Goal: Transaction & Acquisition: Register for event/course

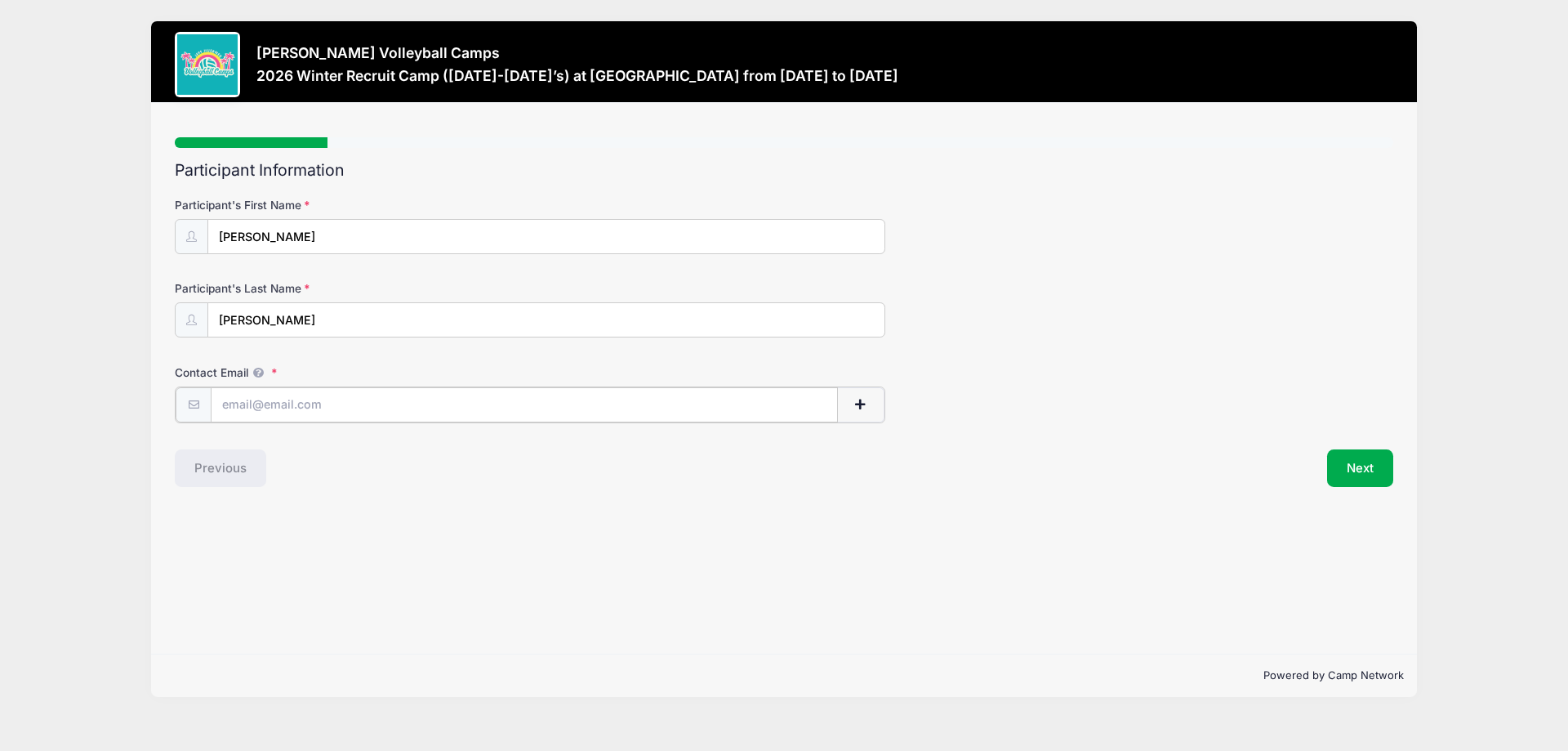
click at [397, 399] on input "Contact Email" at bounding box center [524, 405] width 627 height 35
type input "[PERSON_NAME][EMAIL_ADDRESS][DOMAIN_NAME]"
click at [1361, 470] on button "Next" at bounding box center [1360, 466] width 66 height 37
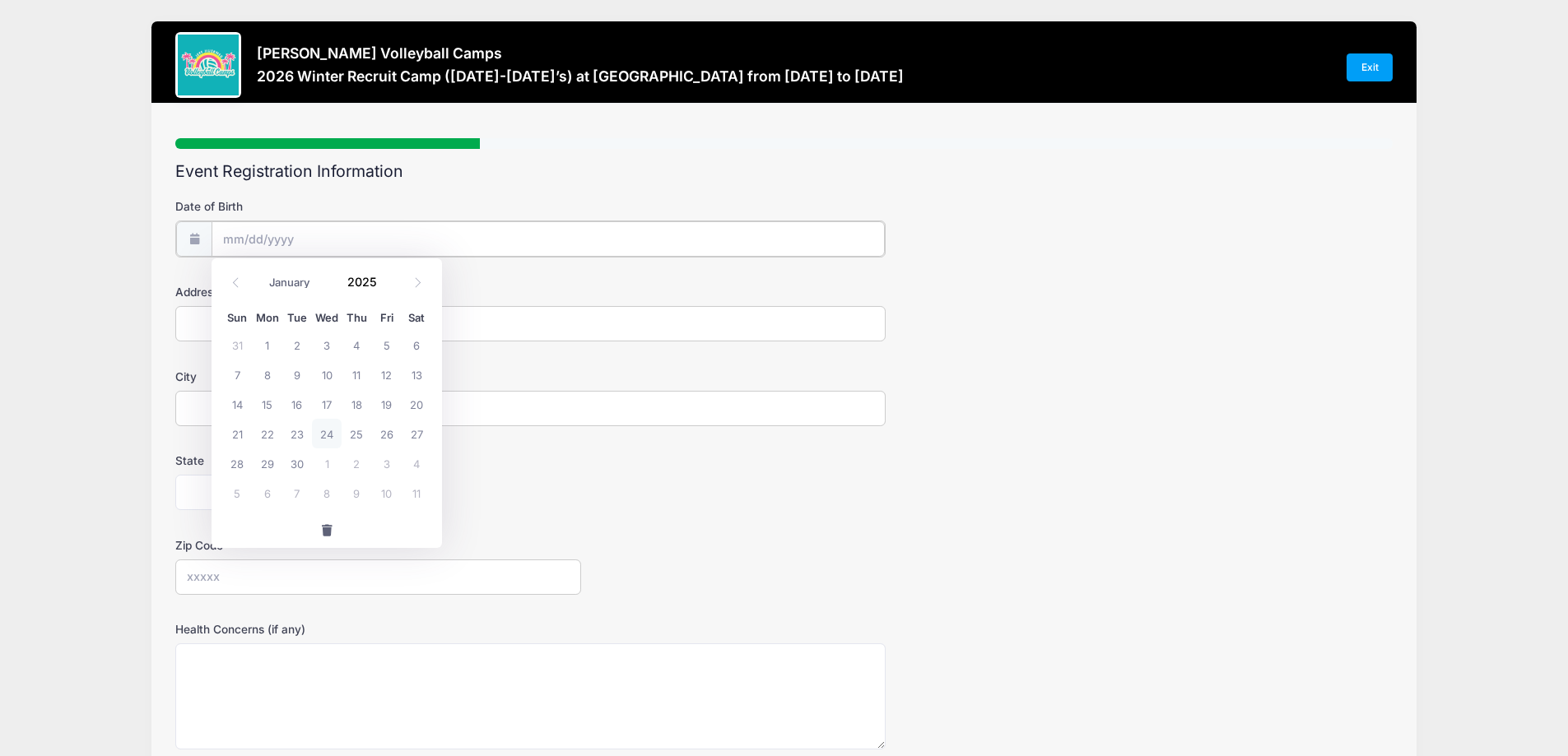
click at [427, 235] on input "Date of Birth" at bounding box center [548, 239] width 673 height 36
click at [384, 286] on span at bounding box center [387, 288] width 12 height 13
click at [384, 285] on span at bounding box center [387, 288] width 12 height 13
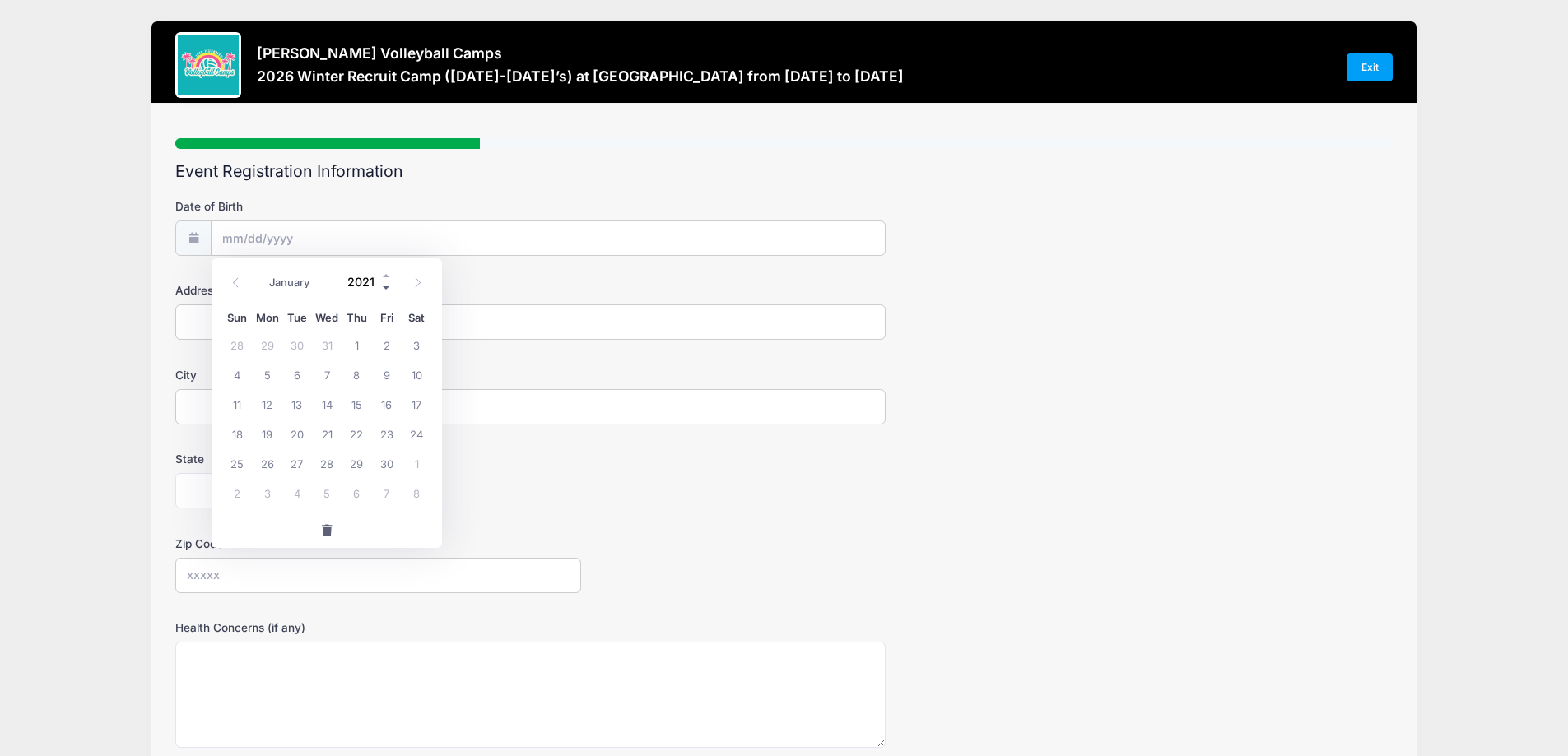
click at [384, 285] on span at bounding box center [387, 288] width 12 height 13
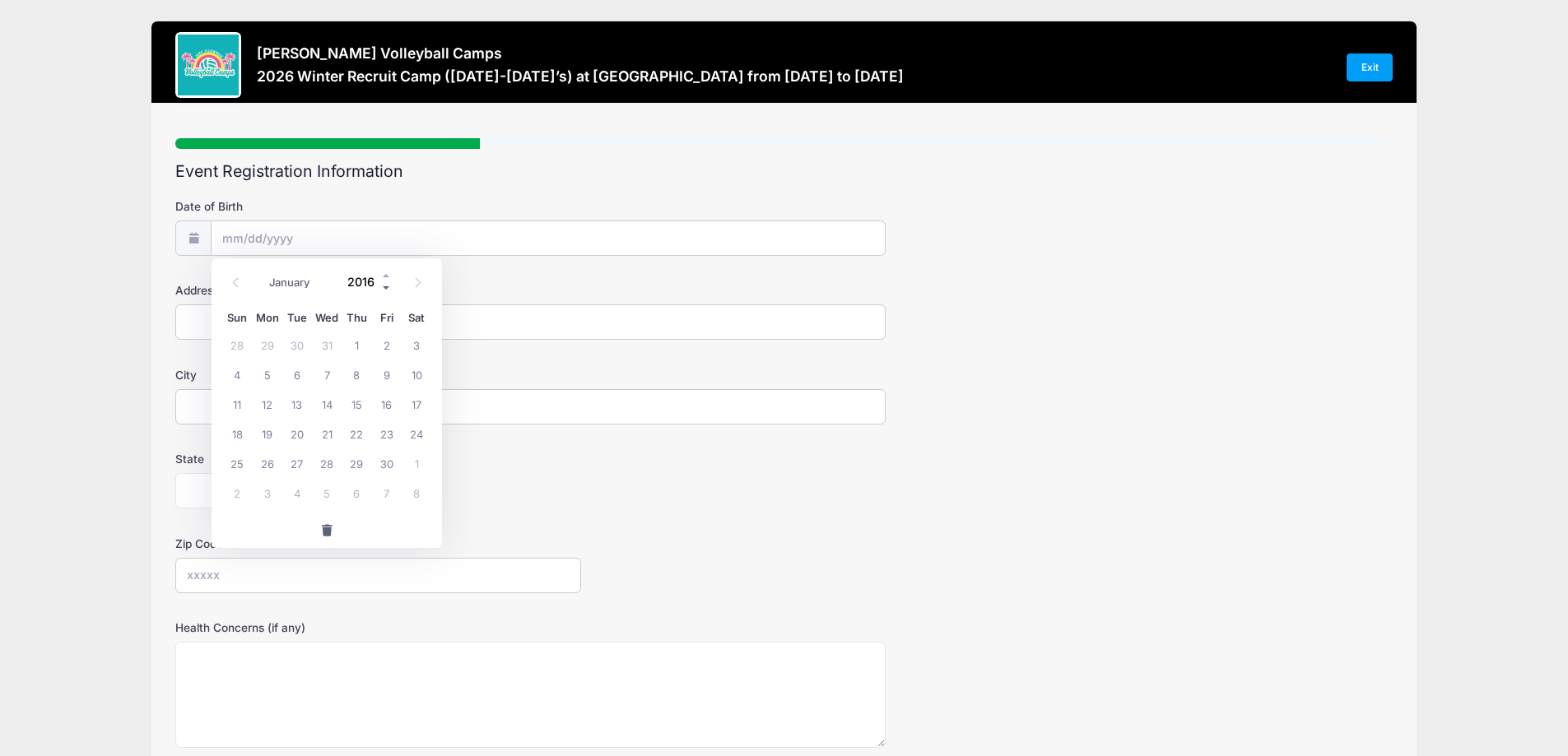
click at [384, 285] on span at bounding box center [387, 288] width 12 height 13
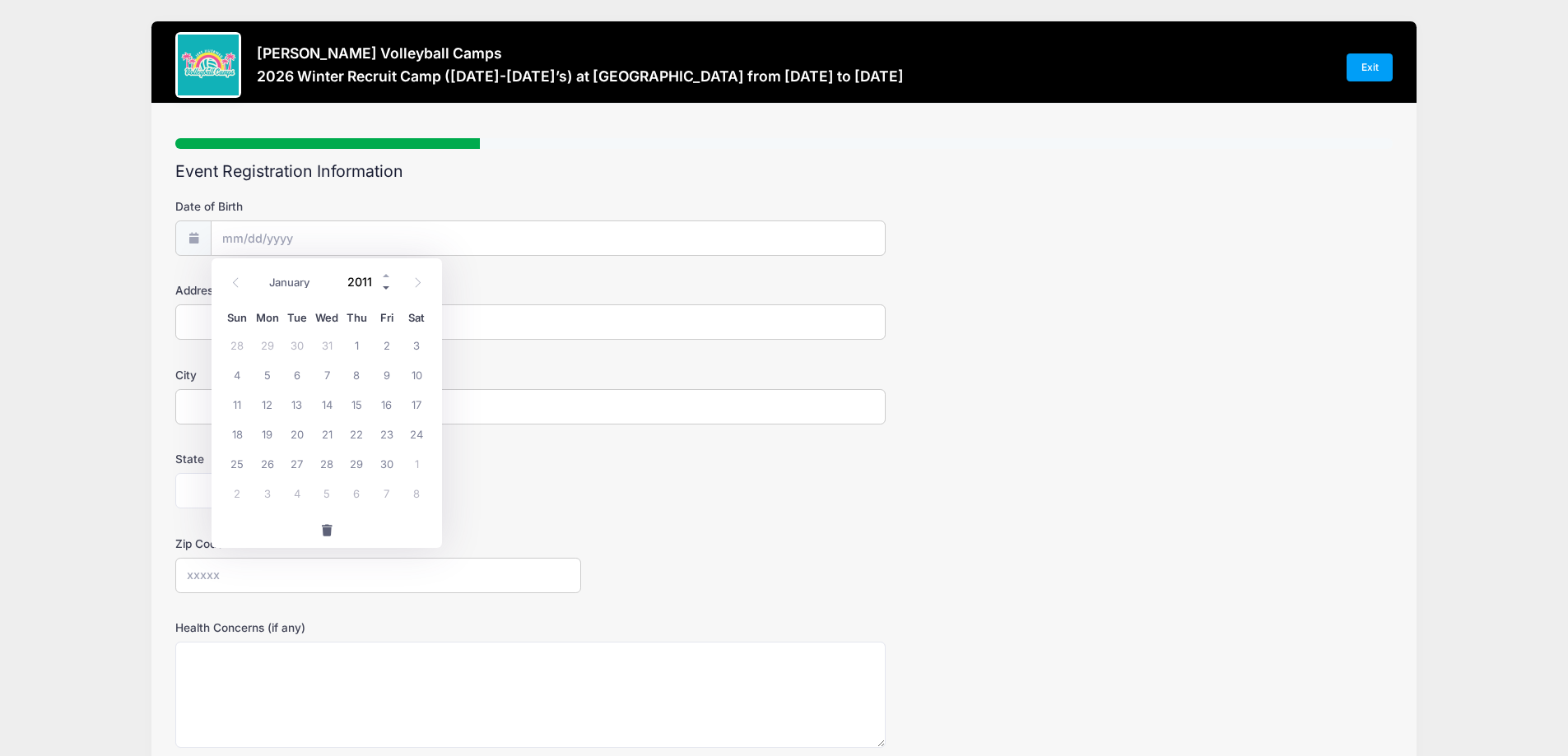
click at [384, 285] on span at bounding box center [387, 288] width 12 height 13
type input "2010"
click at [234, 282] on icon at bounding box center [235, 283] width 5 height 10
click at [415, 285] on icon at bounding box center [418, 283] width 11 height 11
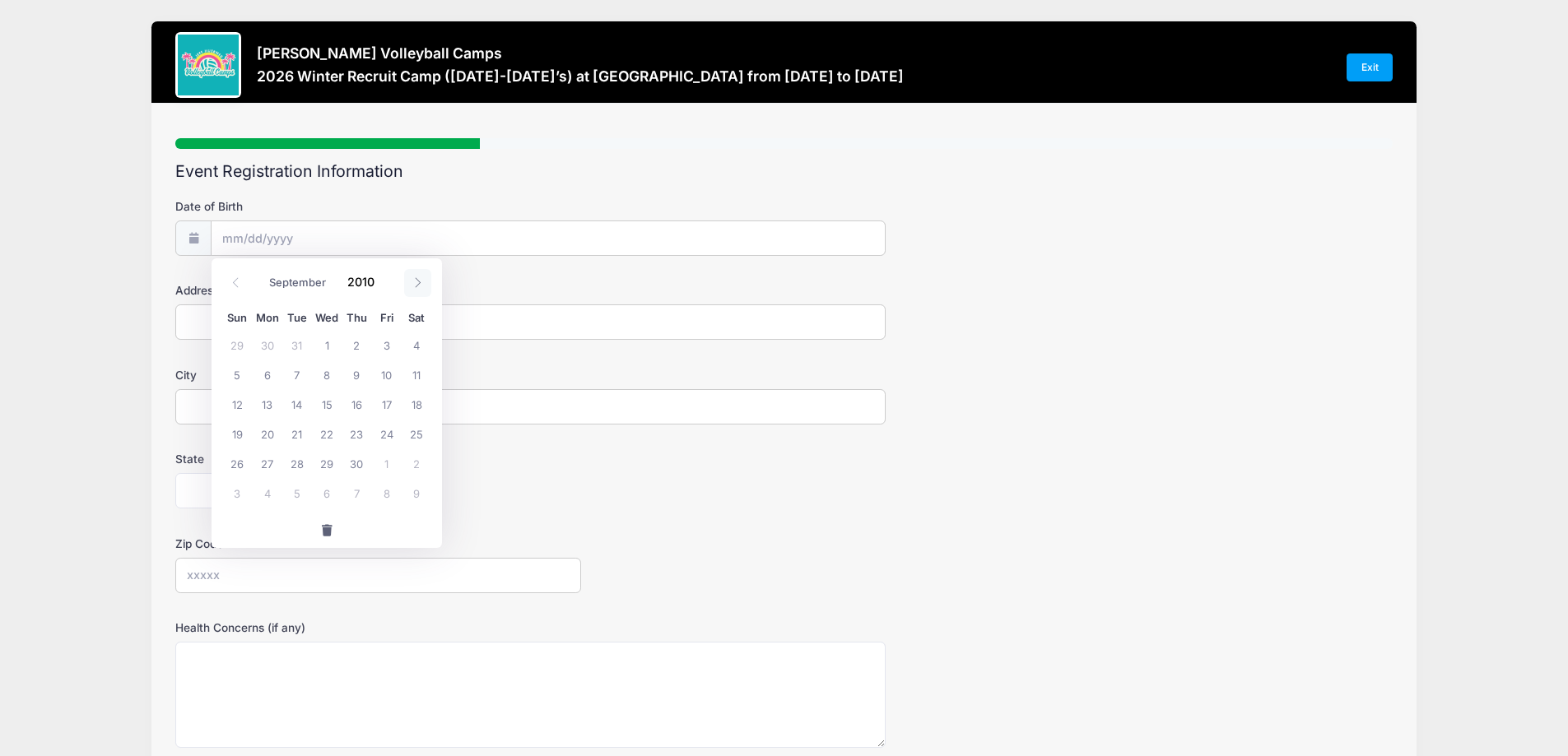
select select "9"
click at [297, 402] on span "12" at bounding box center [296, 404] width 29 height 29
type input "[DATE]"
click at [282, 328] on input "Address" at bounding box center [530, 322] width 711 height 36
type input "[STREET_ADDRESS]"
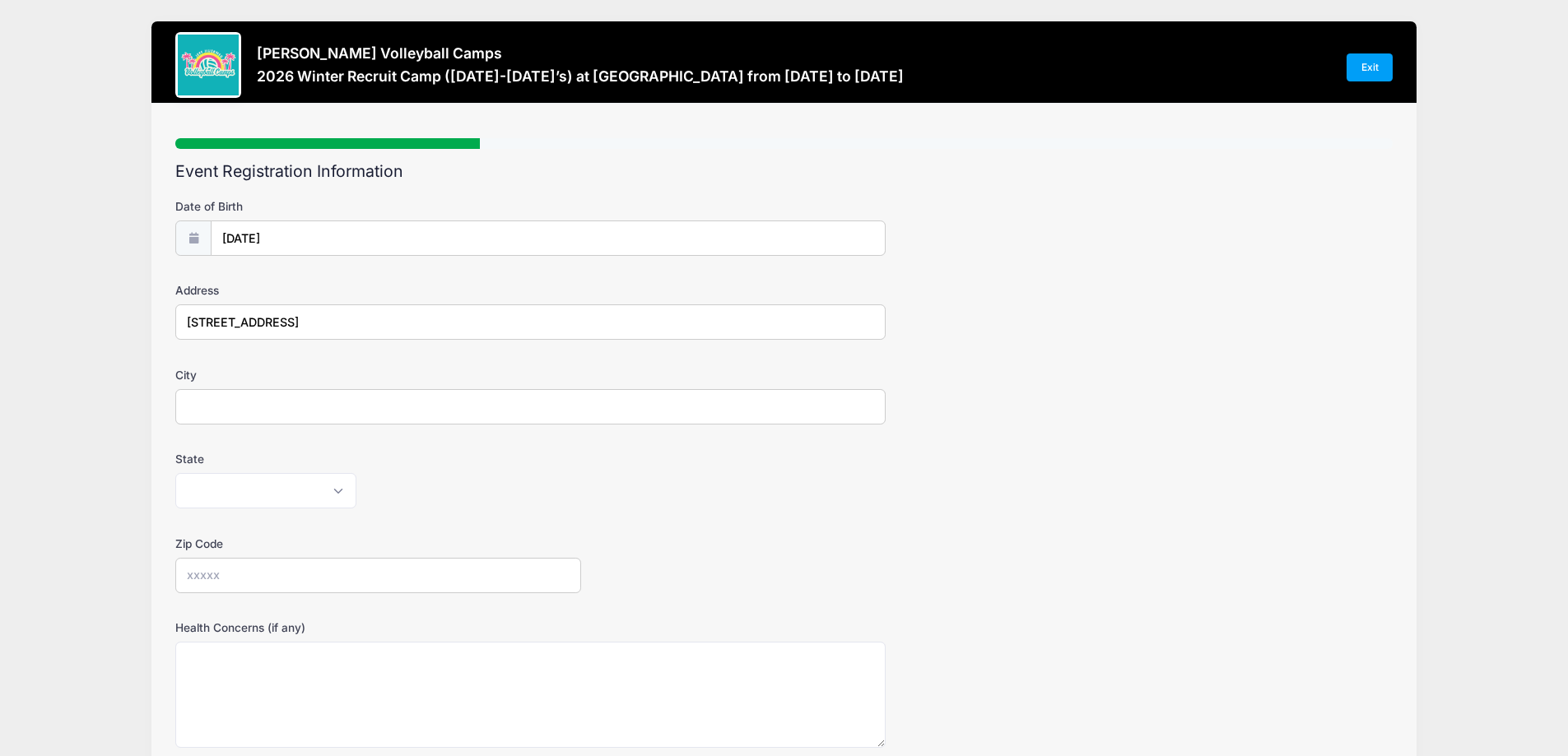
type input "Acworth"
select select "GA"
type input "30101"
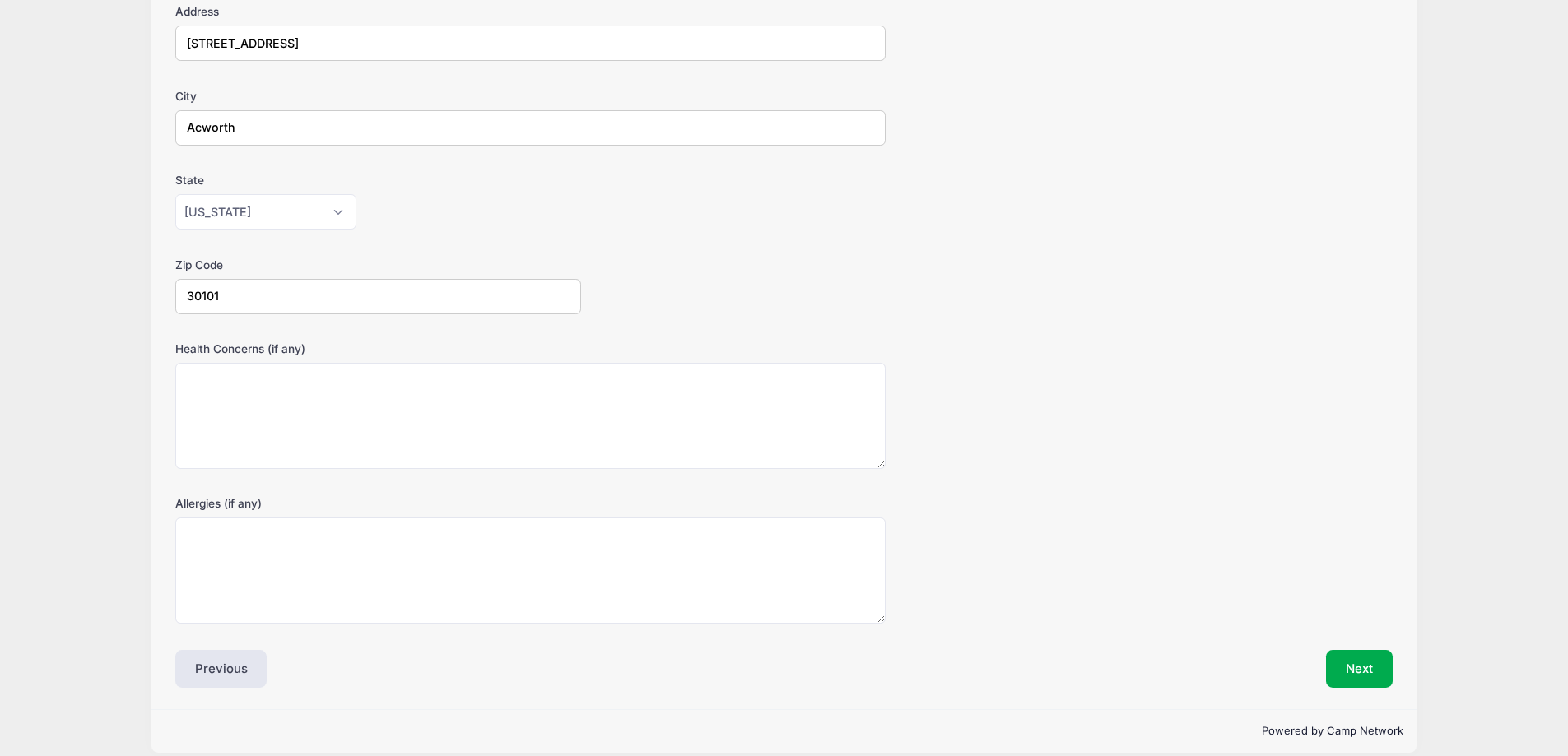
scroll to position [297, 0]
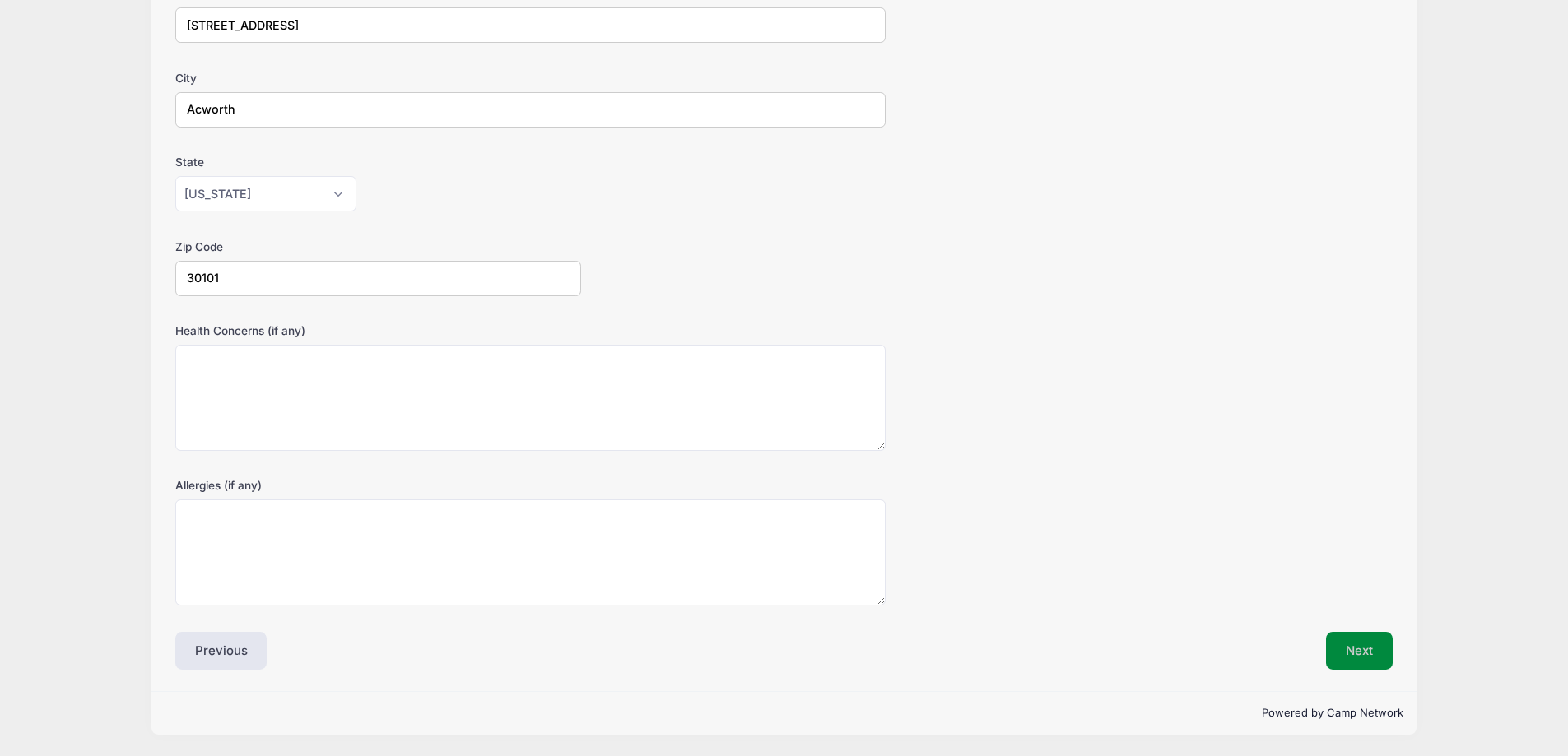
click at [1357, 649] on button "Next" at bounding box center [1358, 650] width 67 height 37
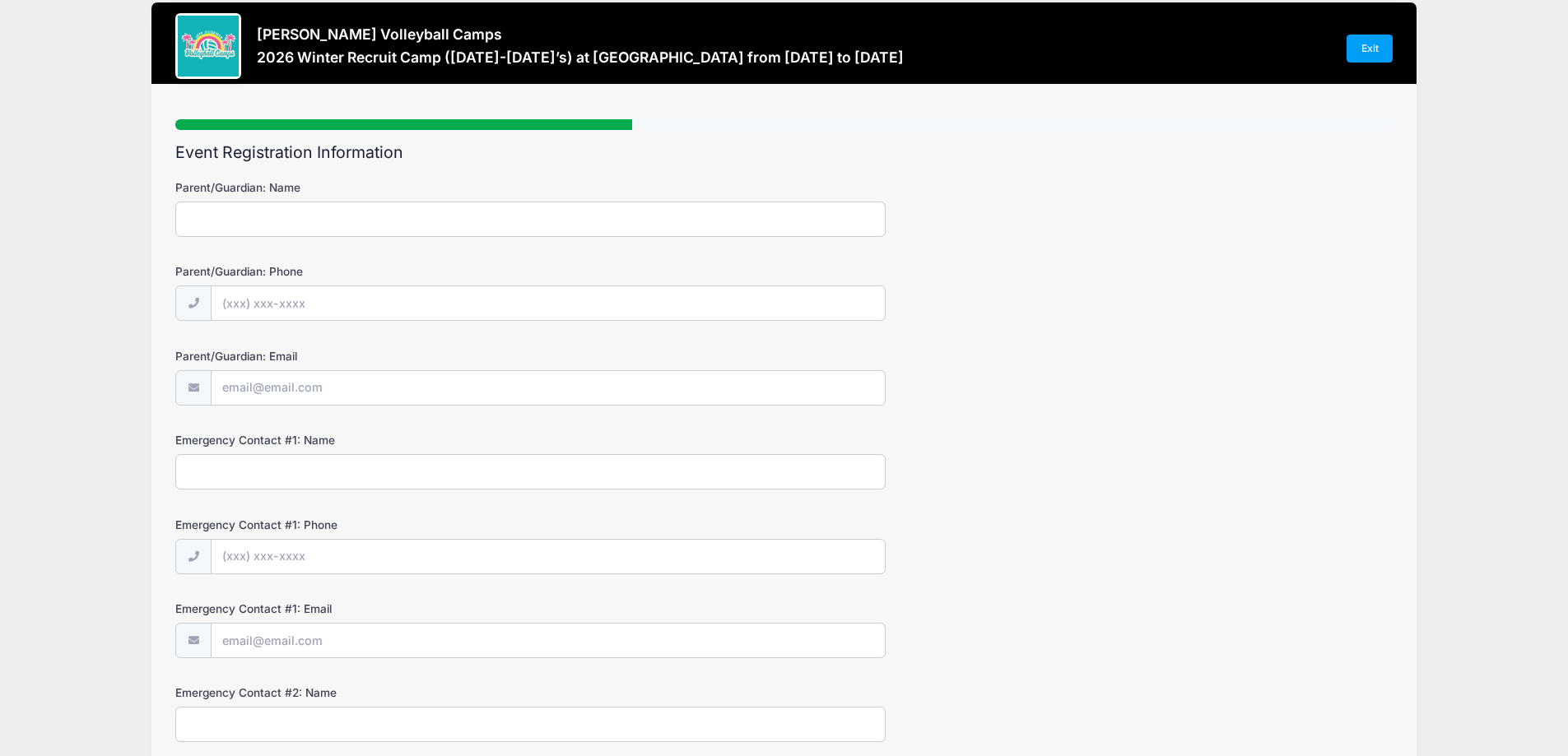
scroll to position [0, 0]
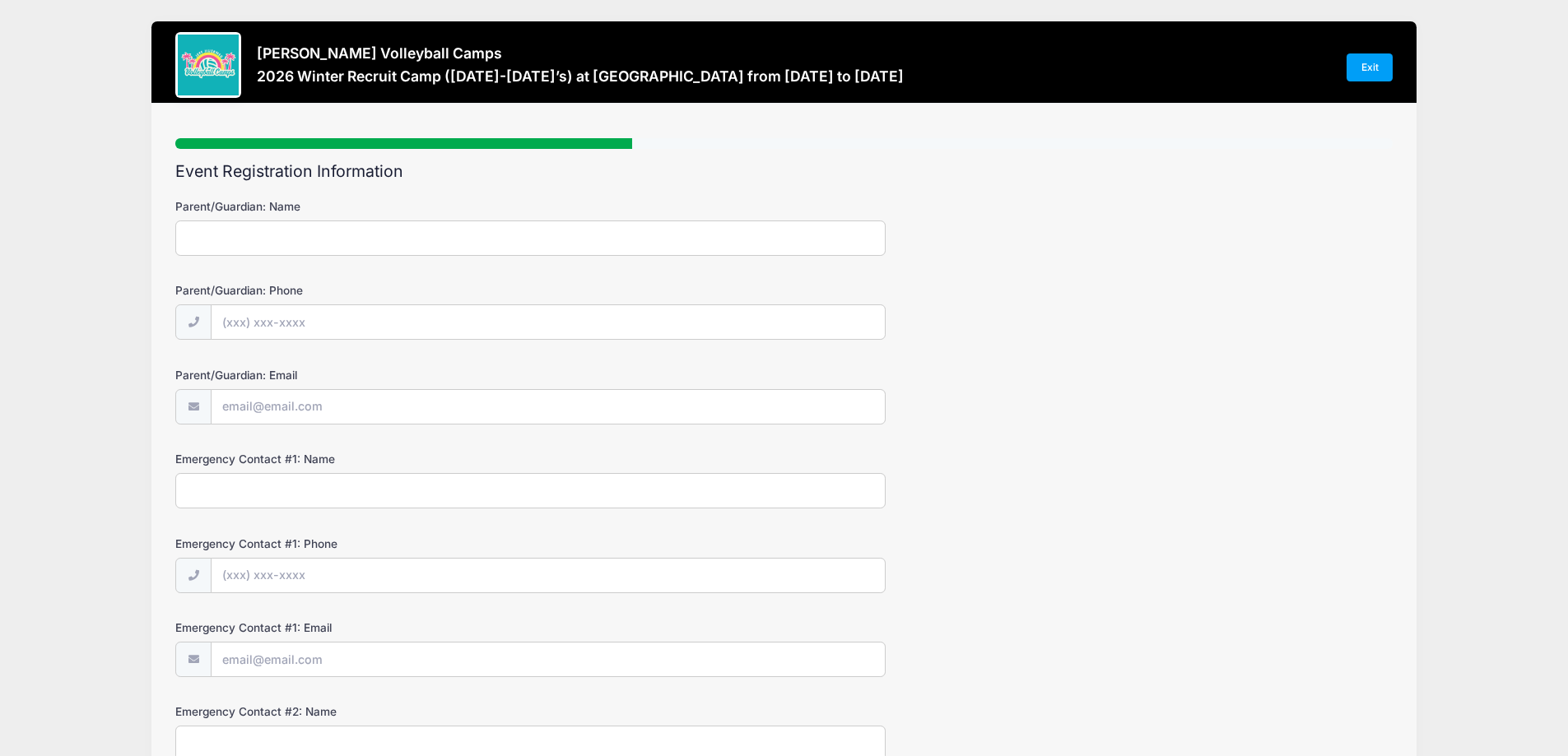
click at [425, 233] on input "Parent/Guardian: Name" at bounding box center [530, 238] width 711 height 36
type input "[PERSON_NAME]"
type input "[PHONE_NUMBER]"
type input "[EMAIL_ADDRESS][PERSON_NAME][DOMAIN_NAME]"
click at [483, 483] on input "Emergency Contact #1: Name" at bounding box center [530, 491] width 711 height 36
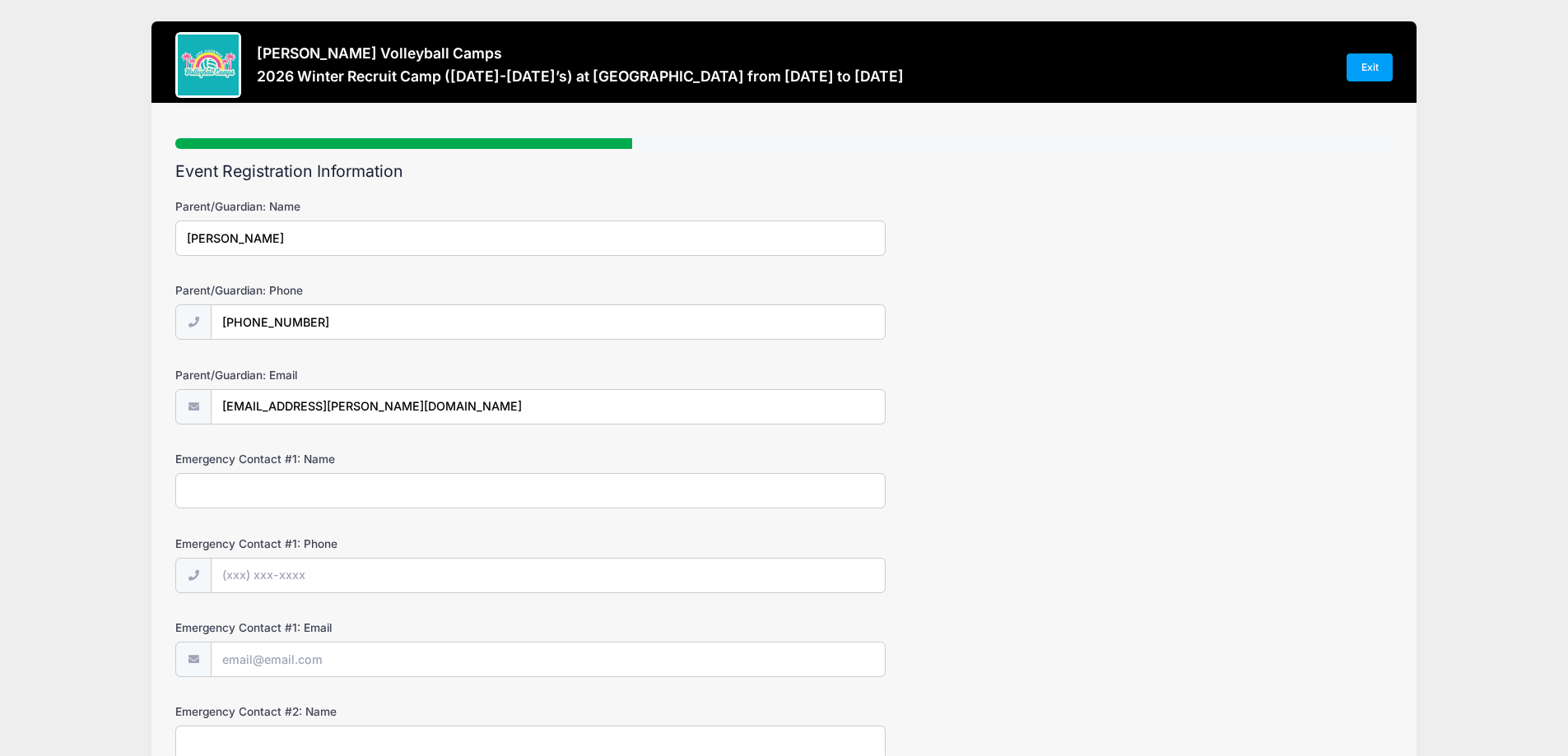
type input "[PERSON_NAME]"
type input "[PHONE_NUMBER]"
type input "[EMAIL_ADDRESS][PERSON_NAME][DOMAIN_NAME]"
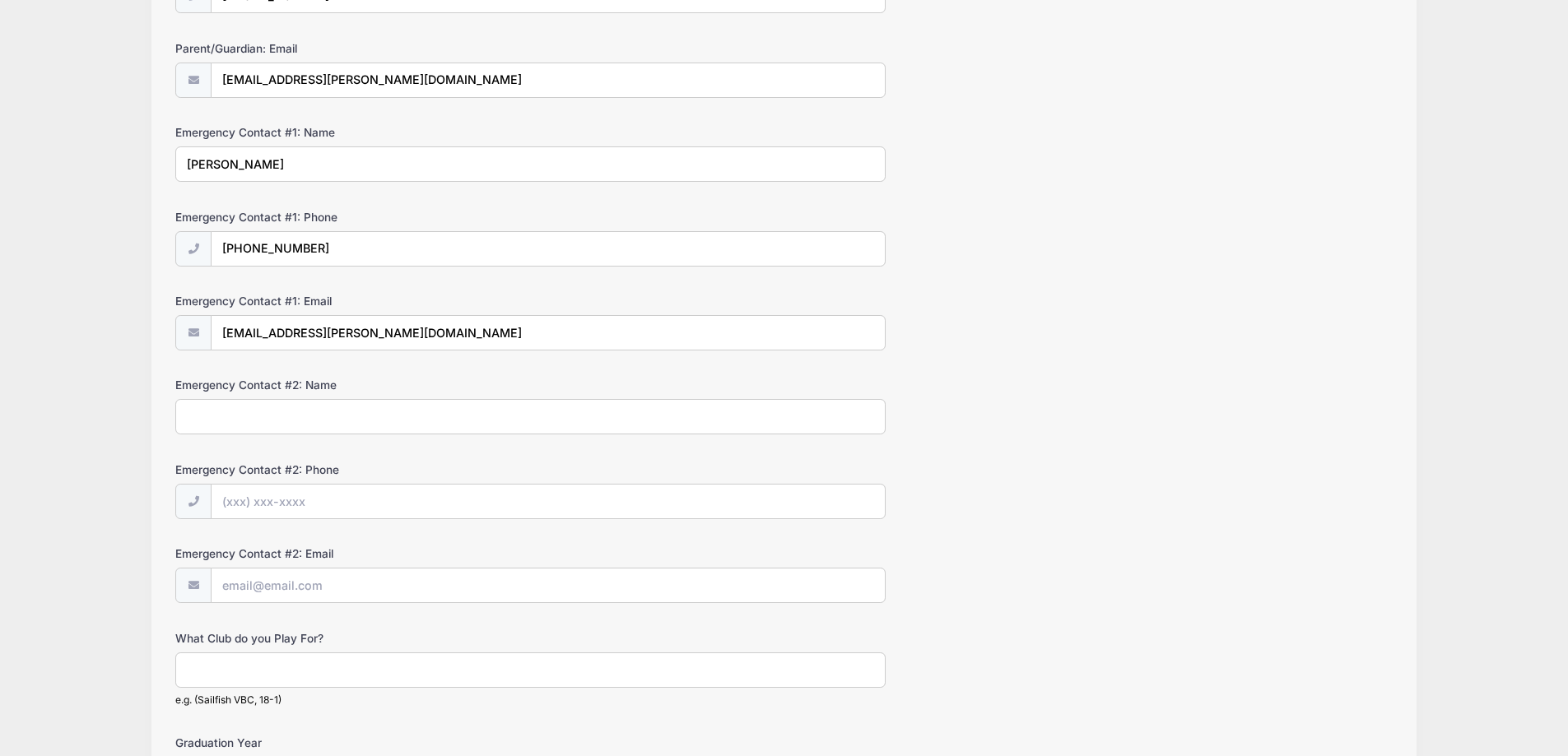
scroll to position [329, 0]
click at [492, 416] on input "Emergency Contact #2: Name" at bounding box center [530, 414] width 711 height 36
type input "[PERSON_NAME]"
type input "[PHONE_NUMBER]"
click at [328, 585] on input "Emergency Contact #2: Email" at bounding box center [548, 584] width 673 height 36
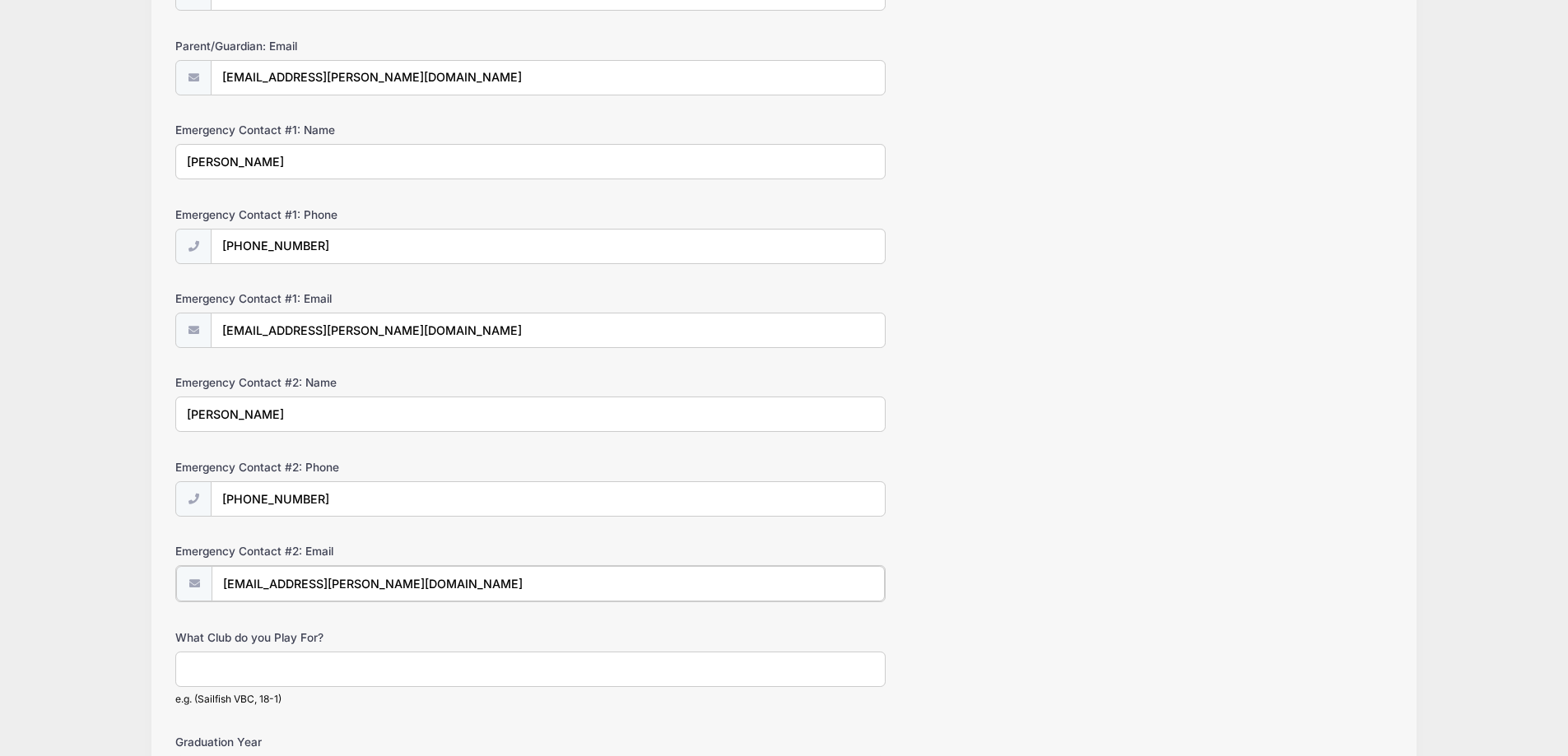
type input "[EMAIL_ADDRESS][PERSON_NAME][DOMAIN_NAME]"
click at [321, 673] on input "What Club do you Play For?" at bounding box center [530, 668] width 711 height 36
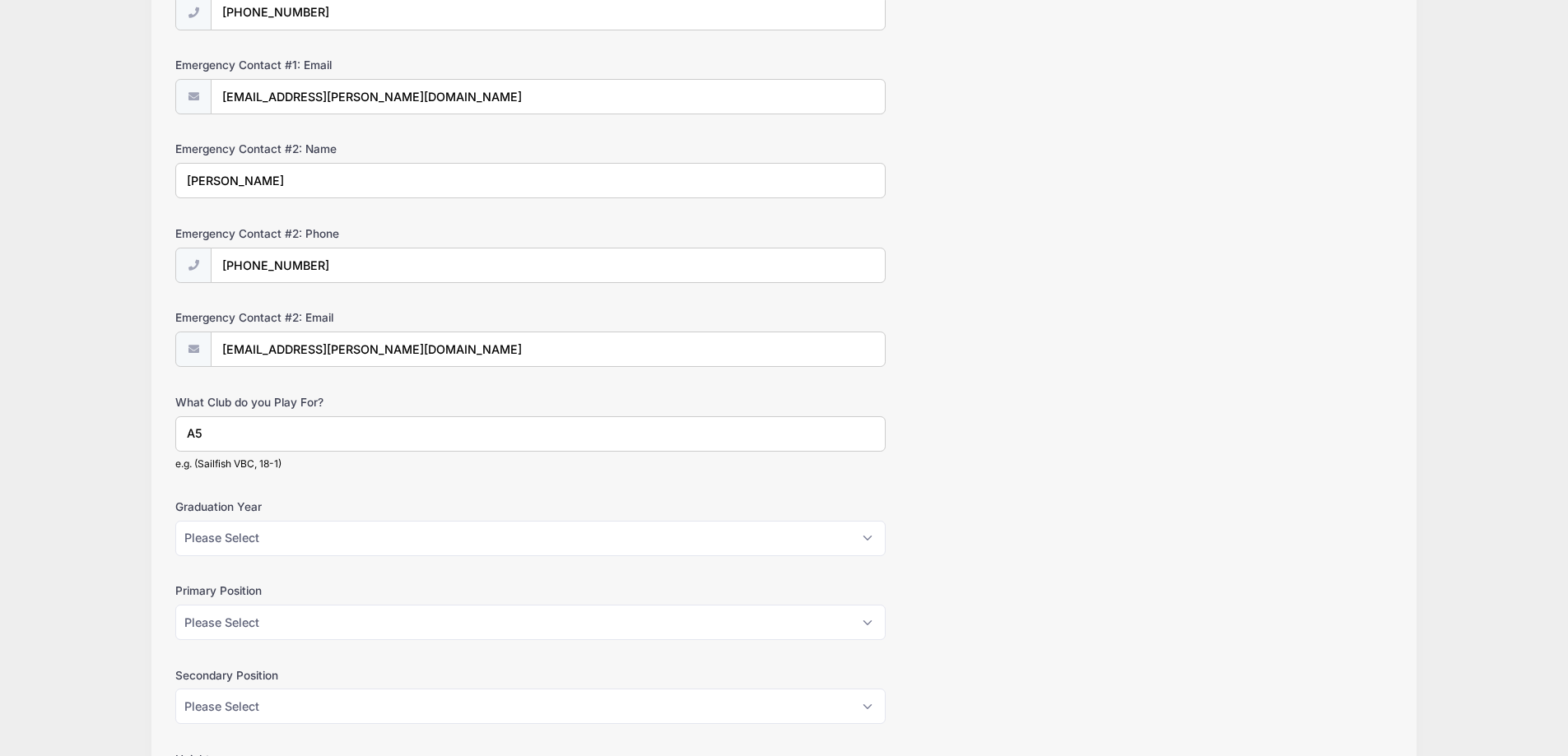
scroll to position [576, 0]
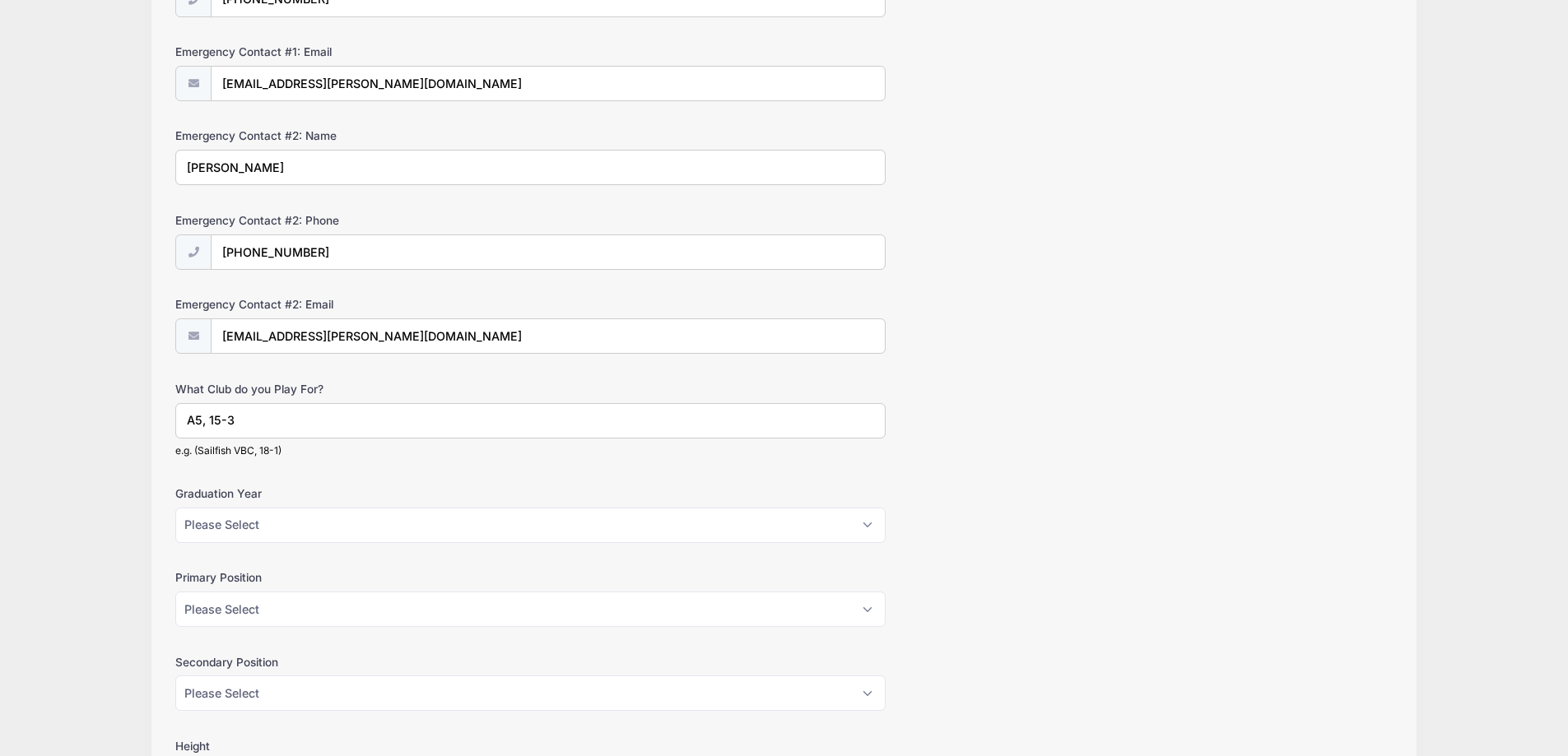
type input "A5, 15-3"
click at [378, 525] on select "Please Select 2026 2027 2028 2029 2030" at bounding box center [530, 525] width 711 height 36
select select "2029"
click at [175, 508] on select "Please Select 2026 2027 2028 2029 2030" at bounding box center [530, 525] width 711 height 36
click at [372, 617] on select "Please Select Outside Hitter Rightside Hitter Libero Middle Setter" at bounding box center [530, 609] width 711 height 36
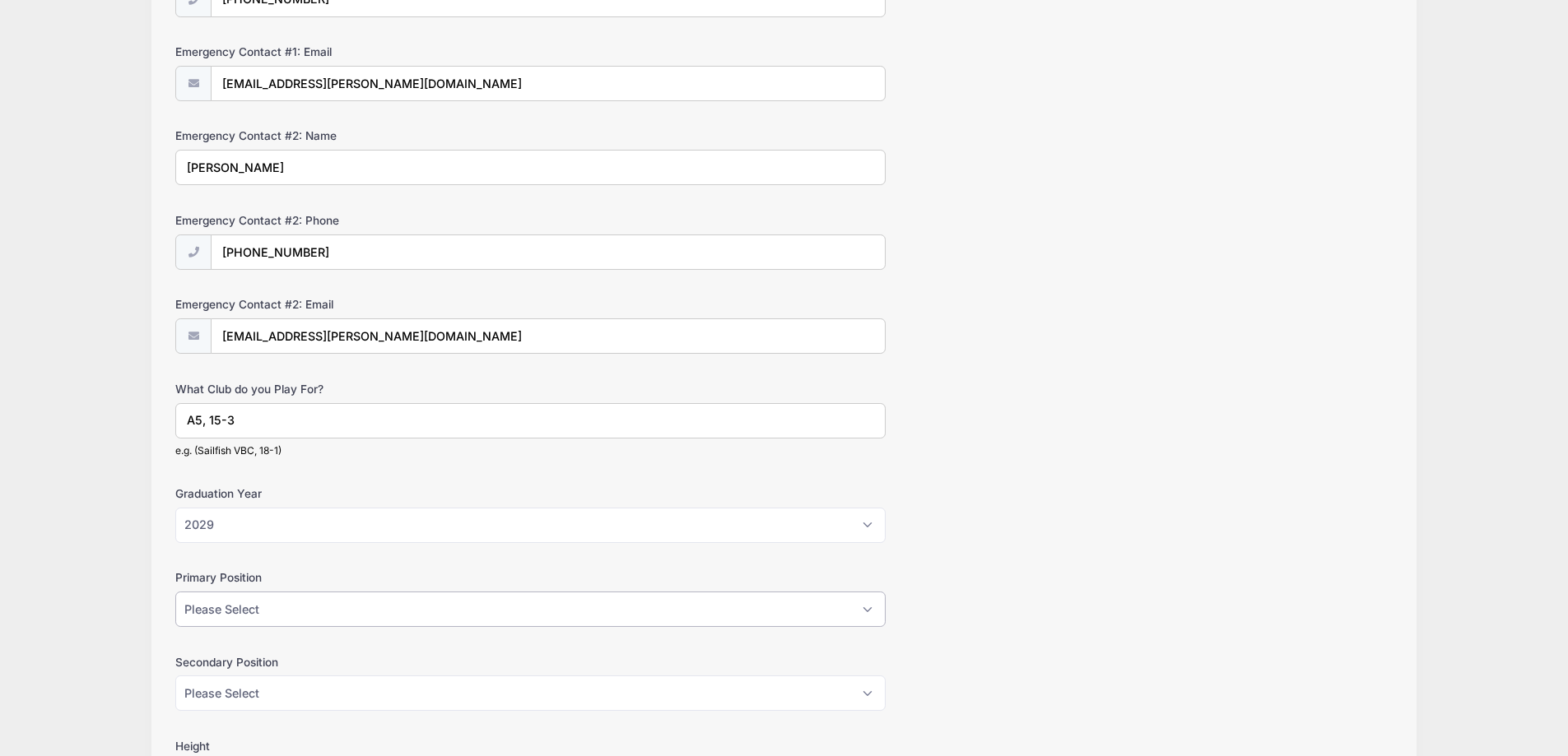
select select "Setter"
click at [175, 592] on select "Please Select Outside Hitter Rightside Hitter Libero Middle Setter" at bounding box center [530, 609] width 711 height 36
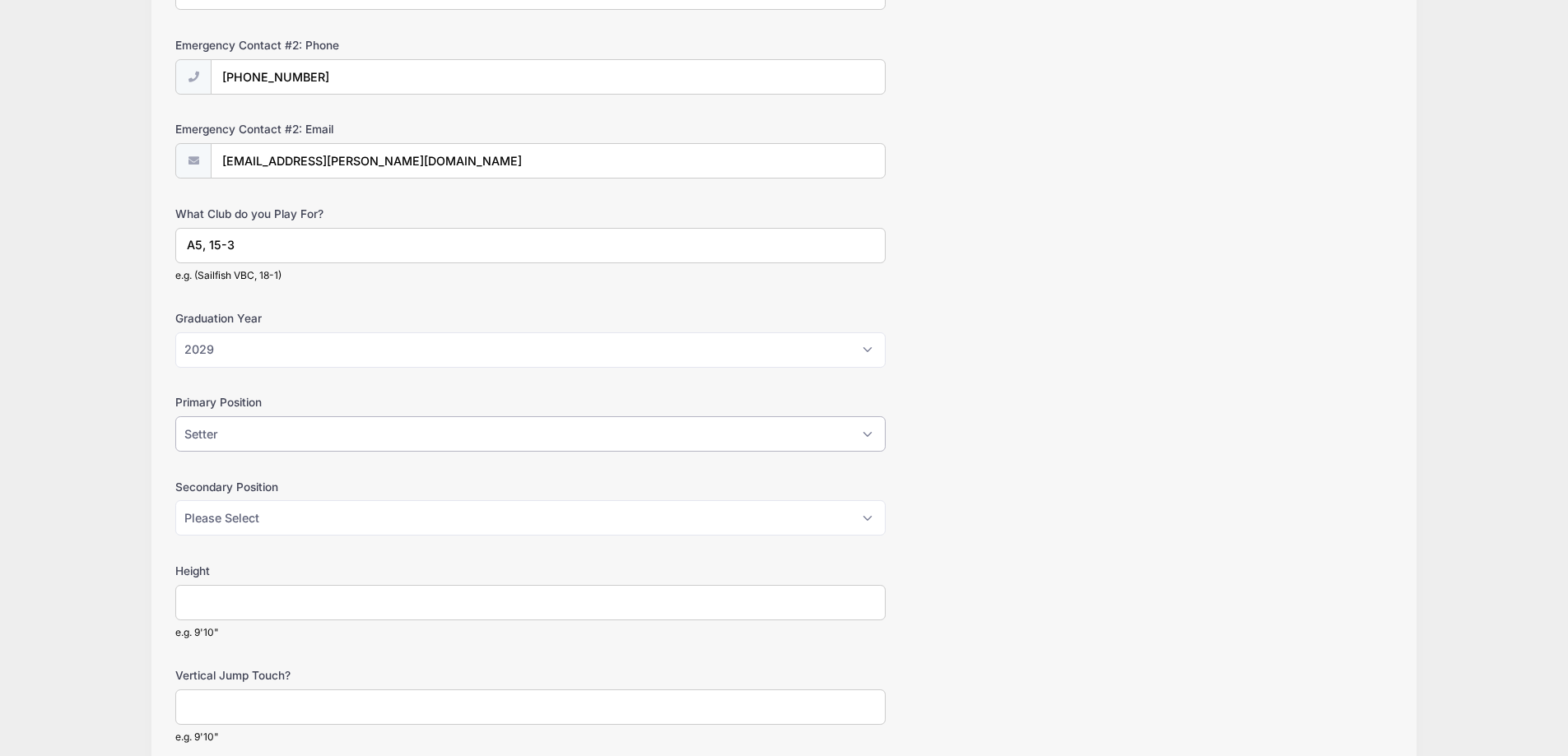
scroll to position [823, 0]
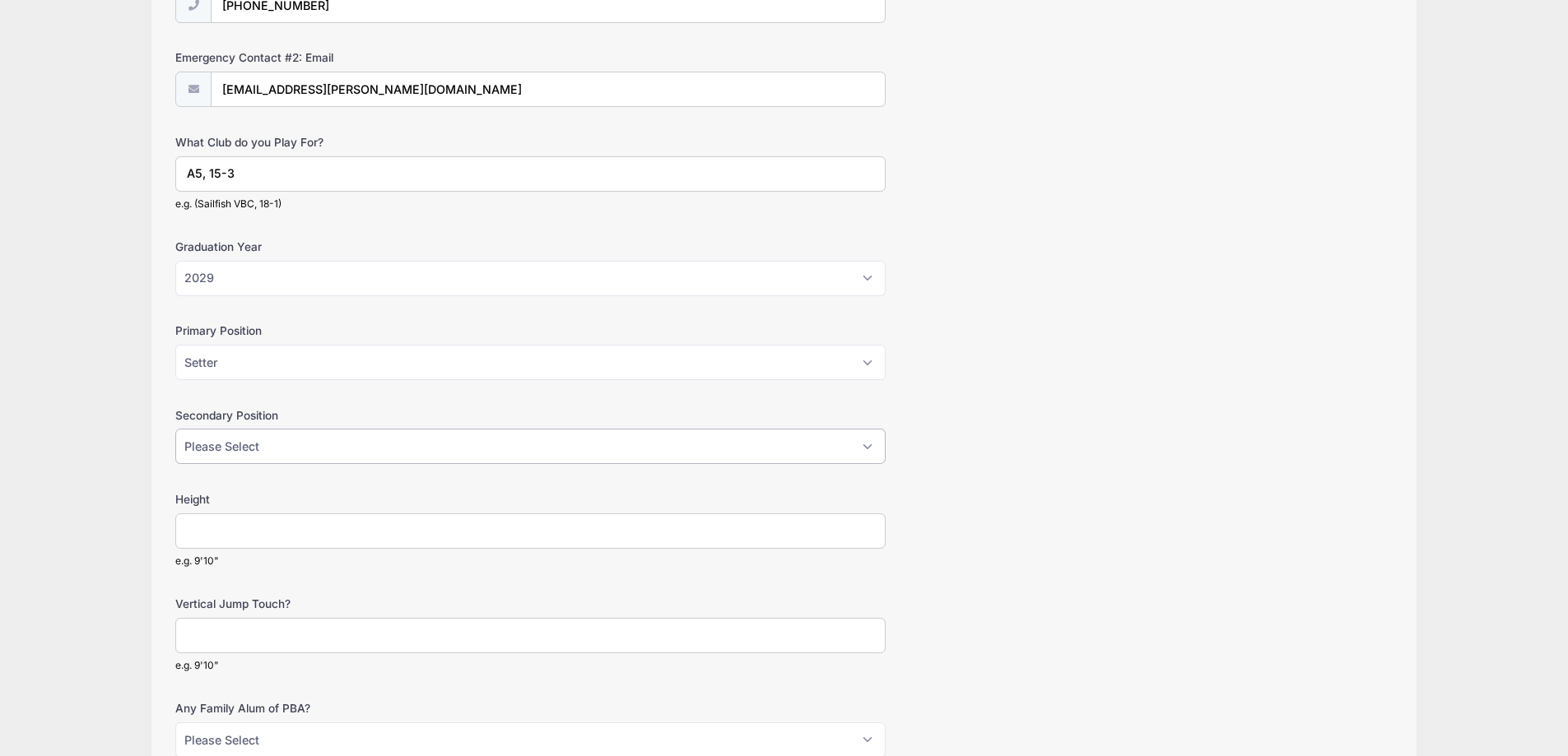
click at [462, 450] on select "Please Select Outside Hitter Rightside Hitter Libero Middle Setter" at bounding box center [530, 446] width 711 height 36
select select "Rightside Hitter"
click at [175, 429] on select "Please Select Outside Hitter Rightside Hitter Libero Middle Setter" at bounding box center [530, 446] width 711 height 36
click at [774, 537] on input "Height" at bounding box center [530, 531] width 711 height 36
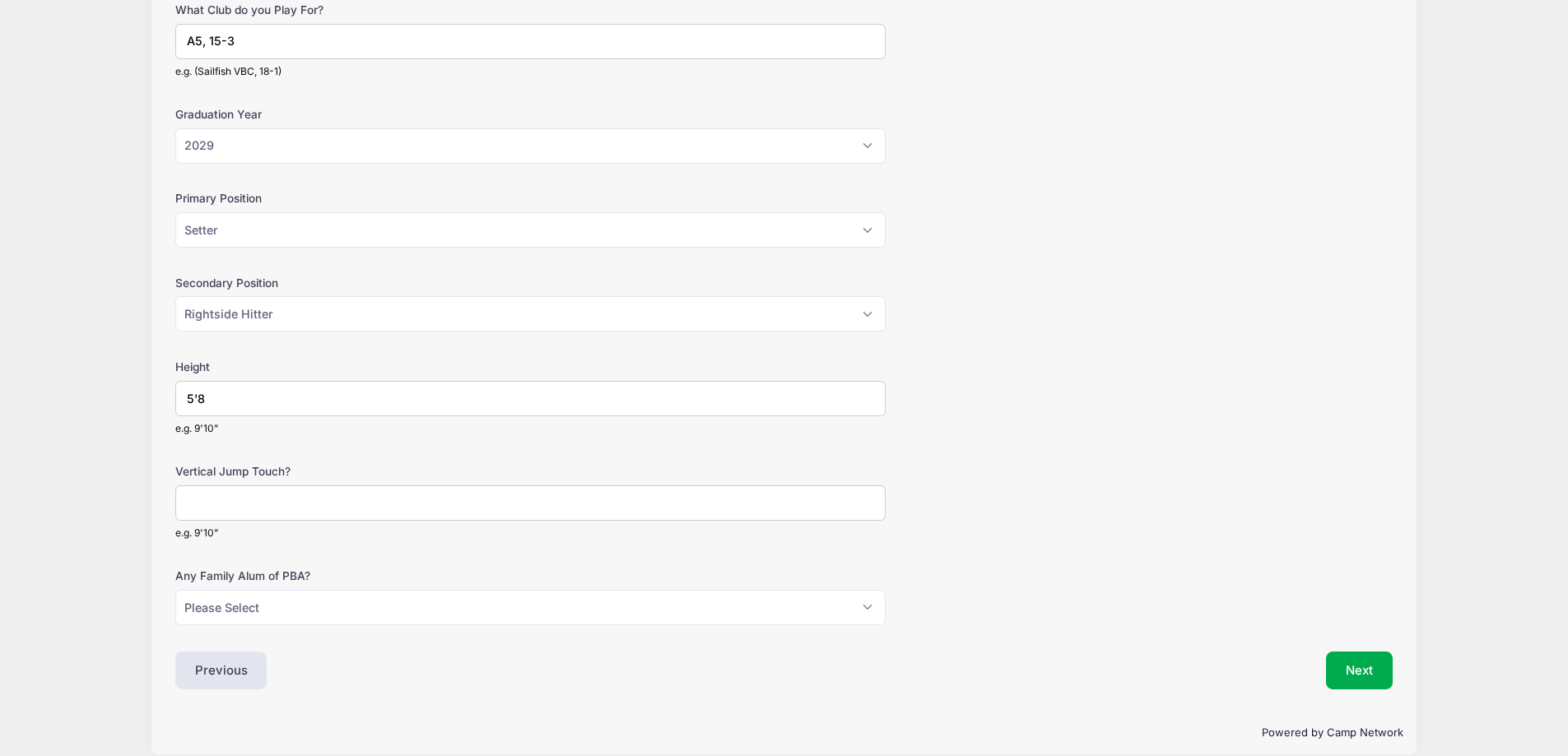
scroll to position [975, 0]
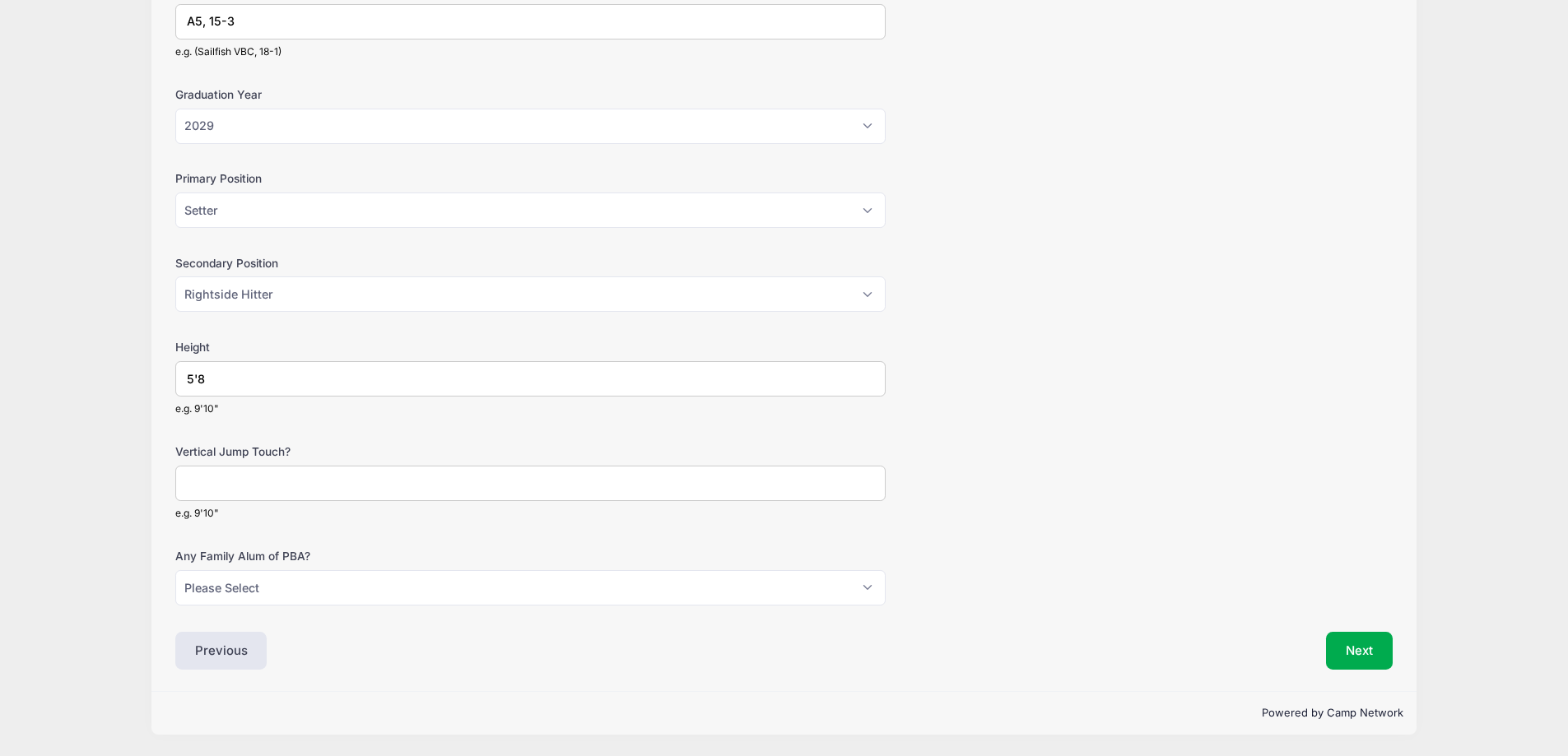
type input "5'8"
click at [559, 599] on select "Please Select Yes No" at bounding box center [530, 587] width 711 height 36
click at [477, 596] on select "Please Select Yes No" at bounding box center [530, 587] width 711 height 36
select select "No"
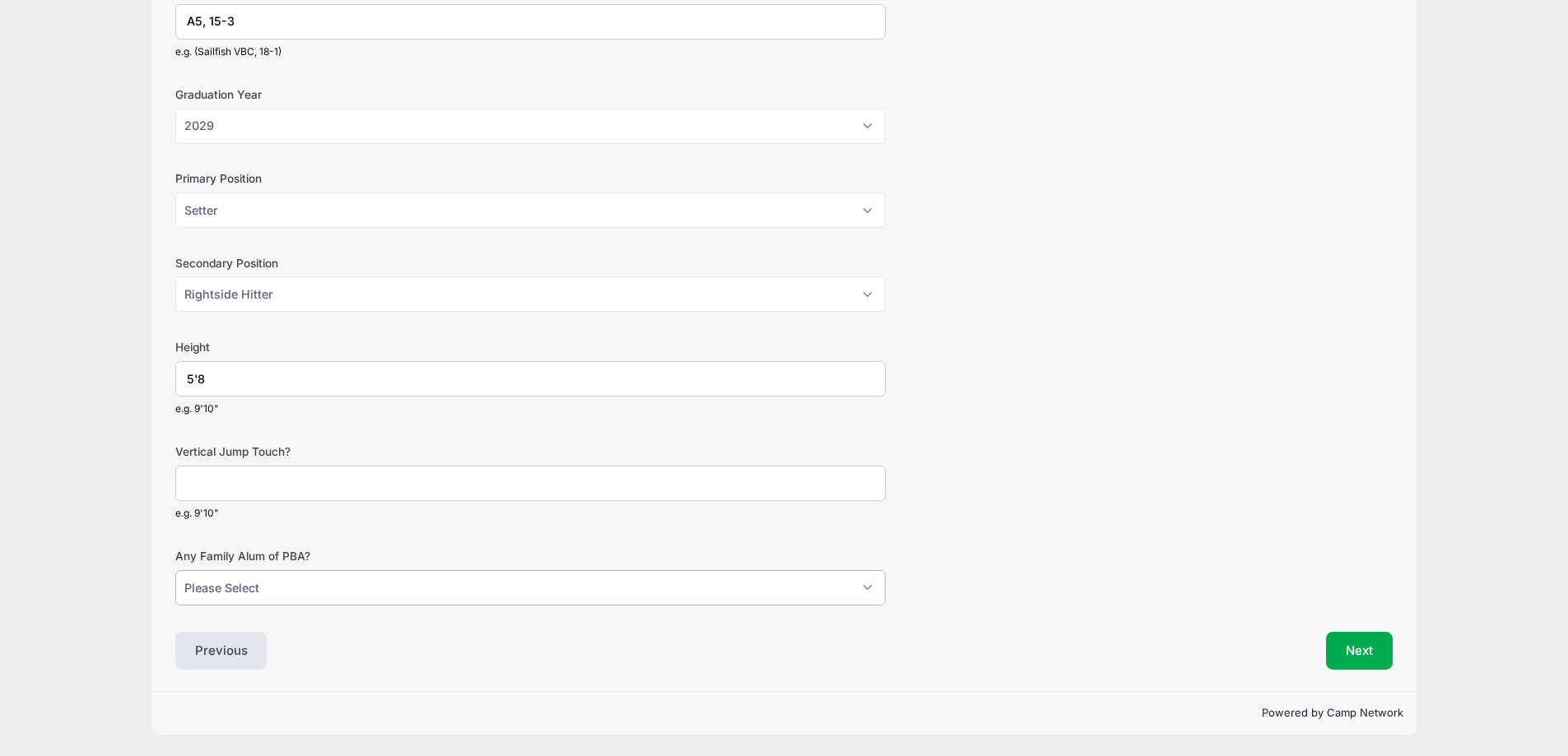
click at [175, 570] on select "Please Select Yes No" at bounding box center [530, 587] width 711 height 36
click at [1368, 658] on button "Next" at bounding box center [1358, 650] width 67 height 37
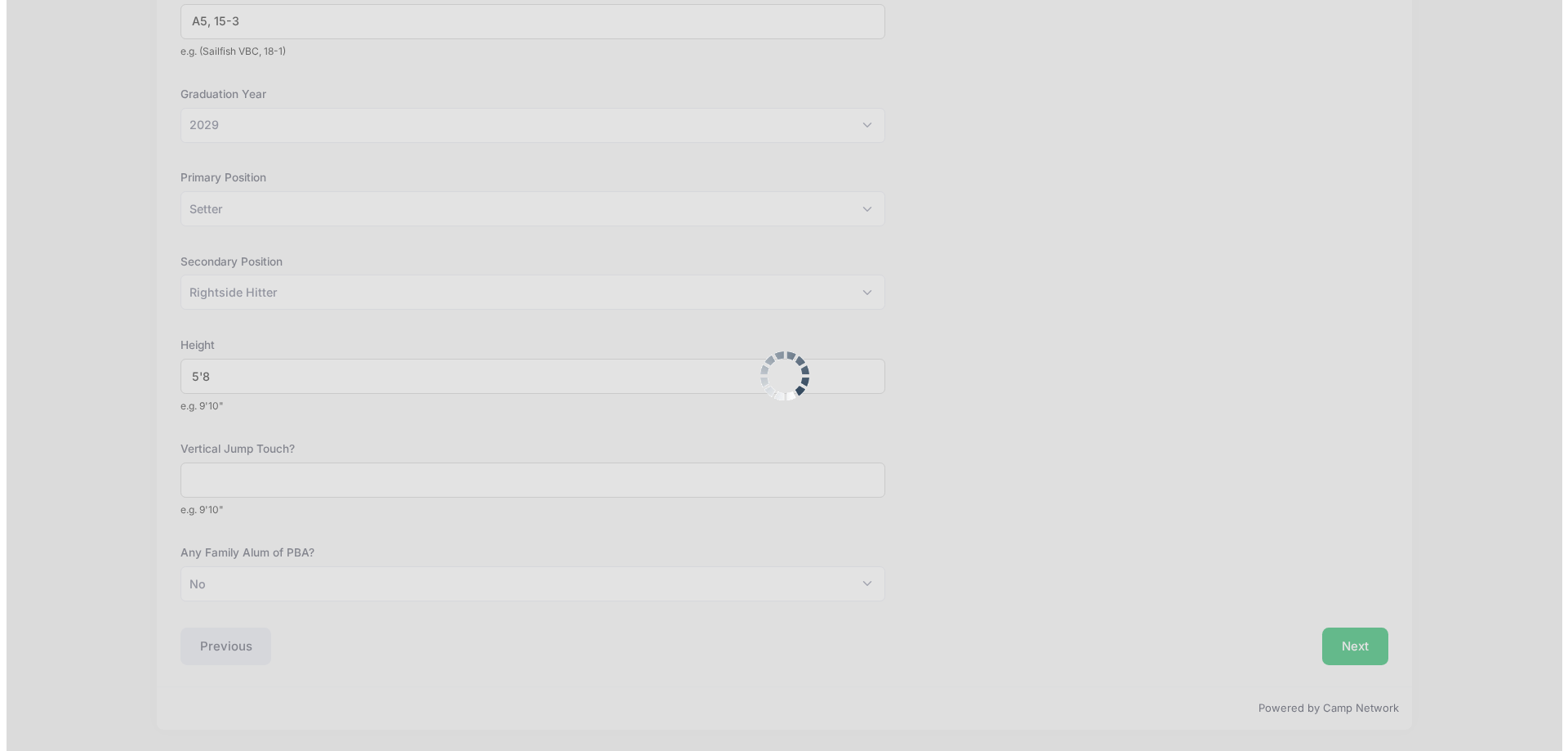
scroll to position [0, 0]
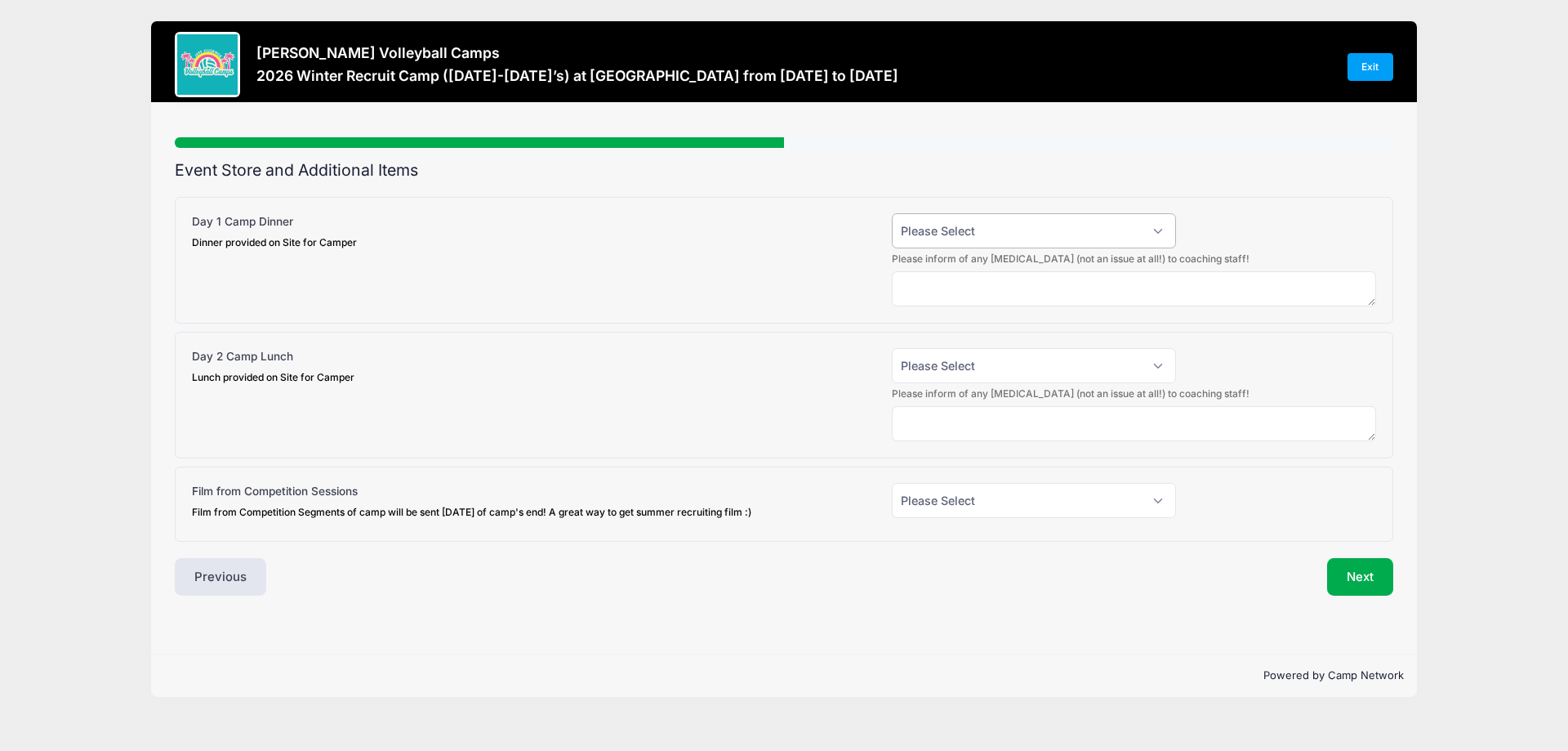
click at [1103, 238] on select "Please Select Yes (+$15.00) No" at bounding box center [1034, 230] width 284 height 35
select select "1"
click at [892, 213] on select "Please Select Yes (+$15.00) No" at bounding box center [1034, 230] width 284 height 35
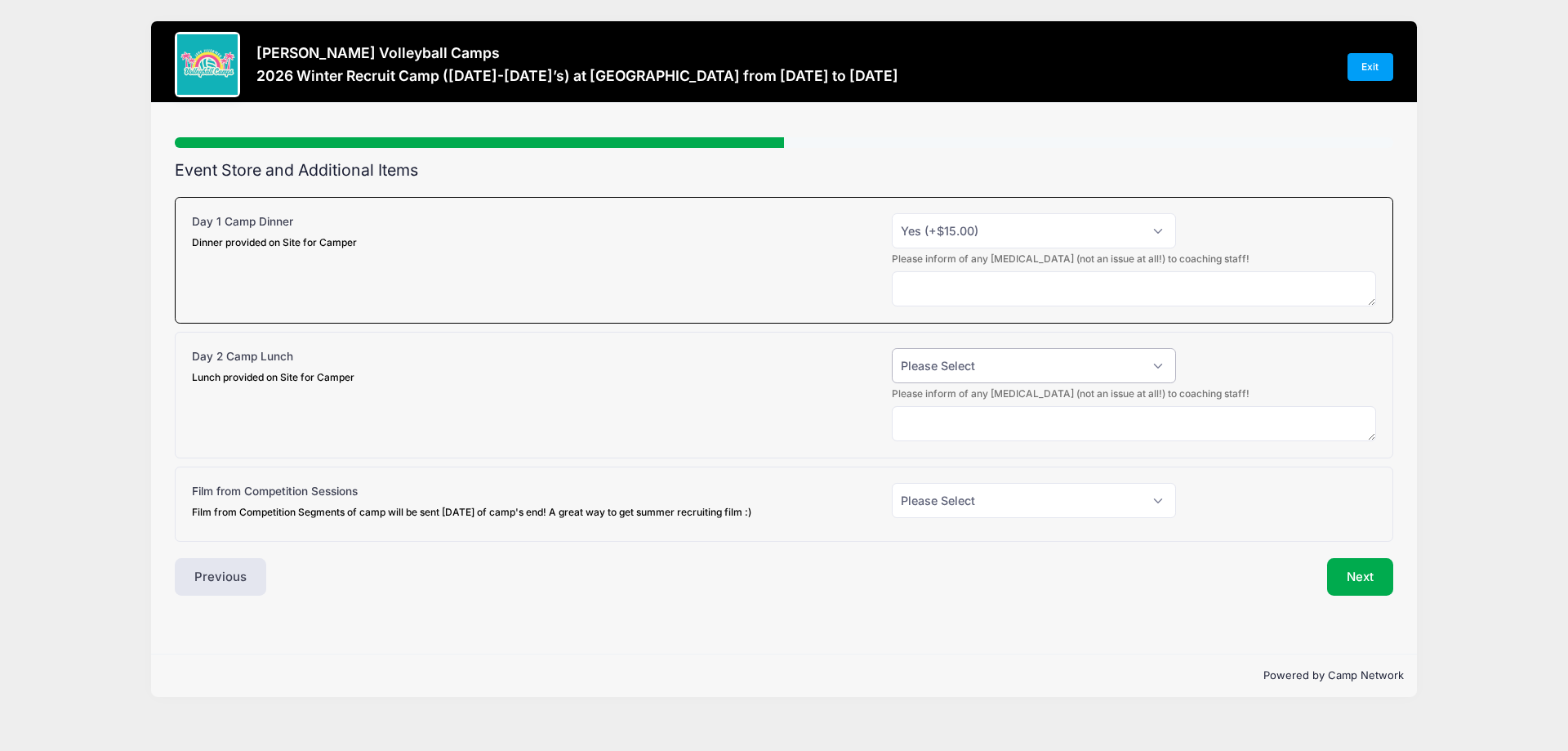
click at [1075, 367] on select "Please Select Yes (+$15.00) No" at bounding box center [1034, 365] width 284 height 35
select select "1"
click at [892, 348] on select "Please Select Yes (+$15.00) No" at bounding box center [1034, 365] width 284 height 35
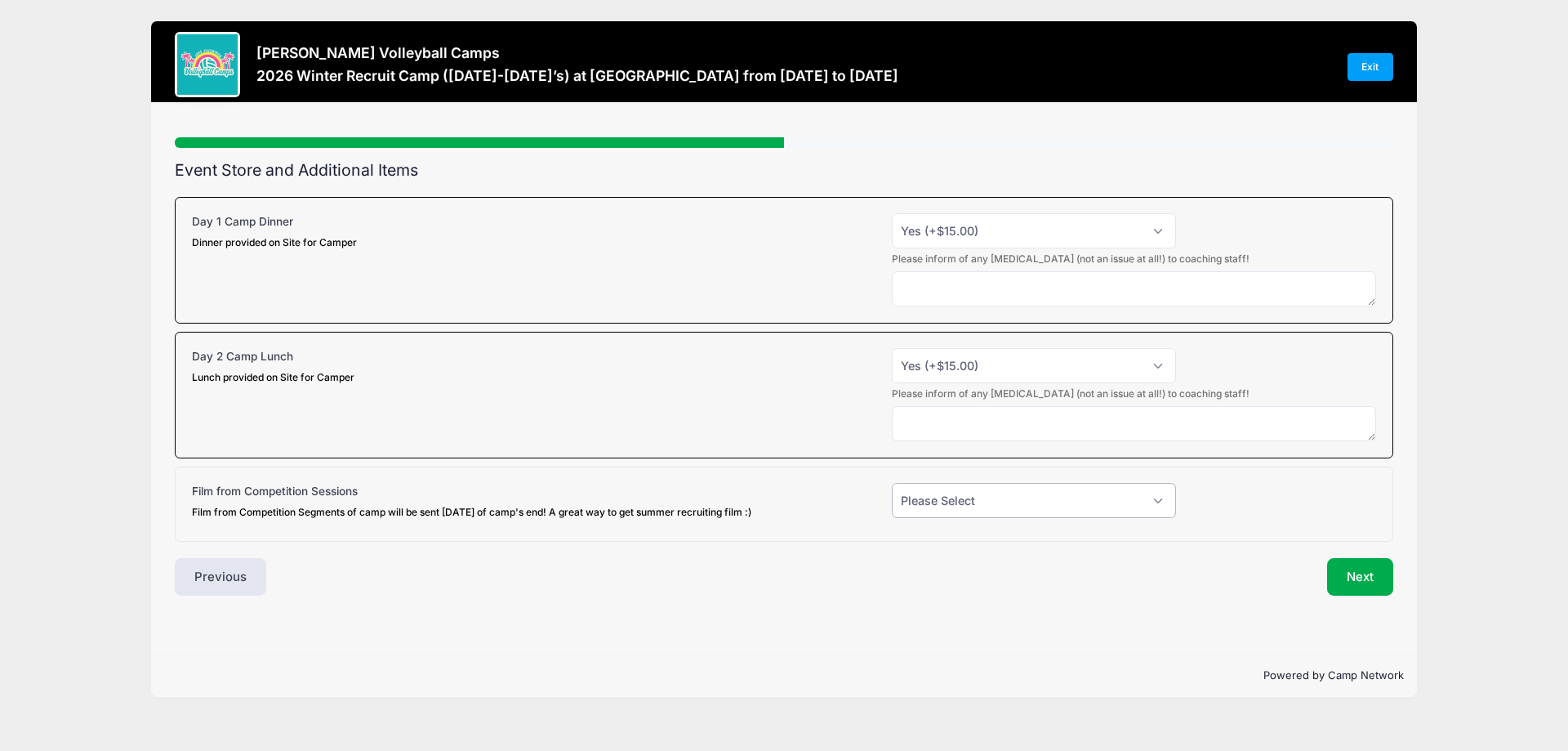
click at [1052, 504] on select "Please Select Yes (+$20.00) No" at bounding box center [1034, 500] width 284 height 35
select select "1"
click at [892, 483] on select "Please Select Yes (+$20.00) No" at bounding box center [1034, 500] width 284 height 35
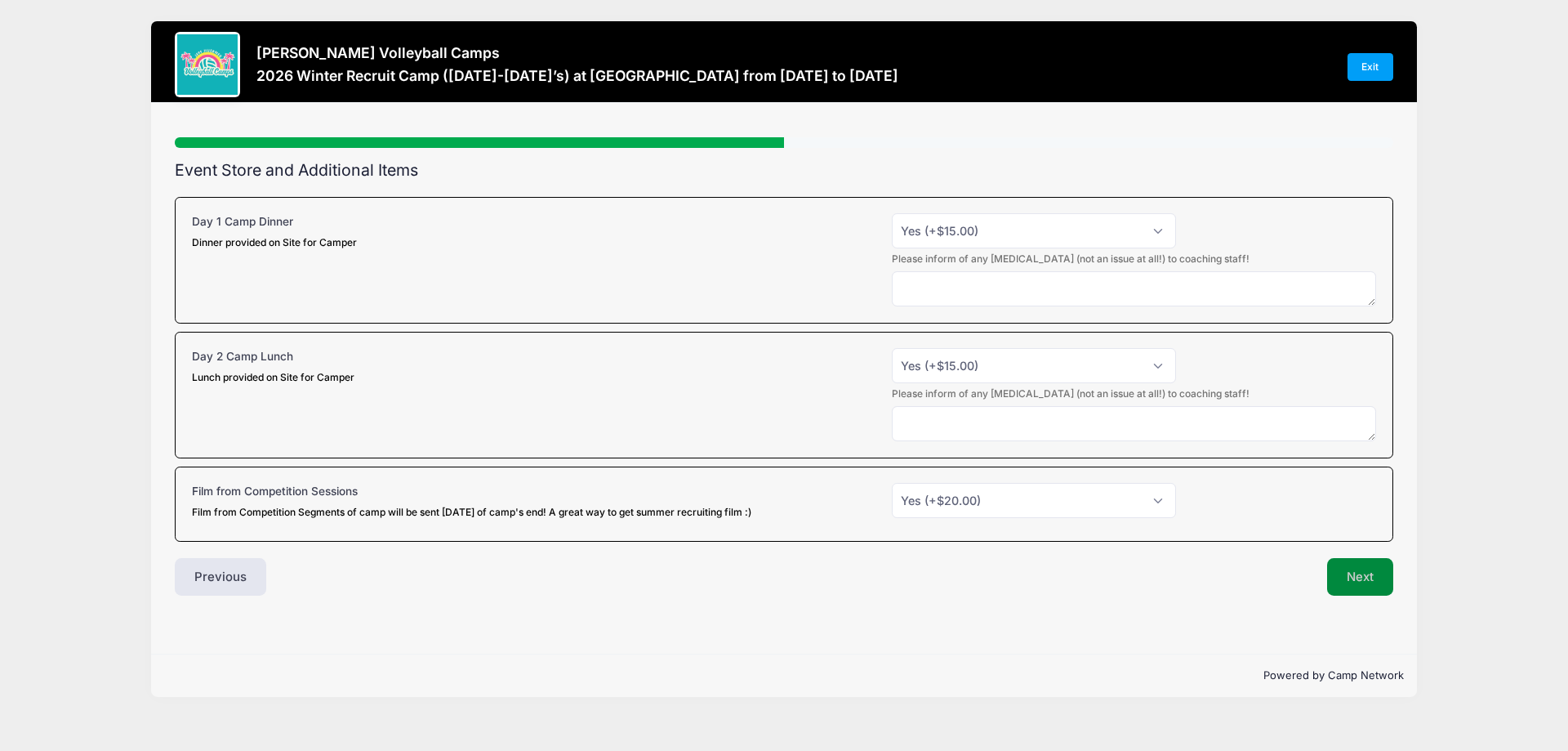
click at [1366, 576] on button "Next" at bounding box center [1360, 576] width 66 height 37
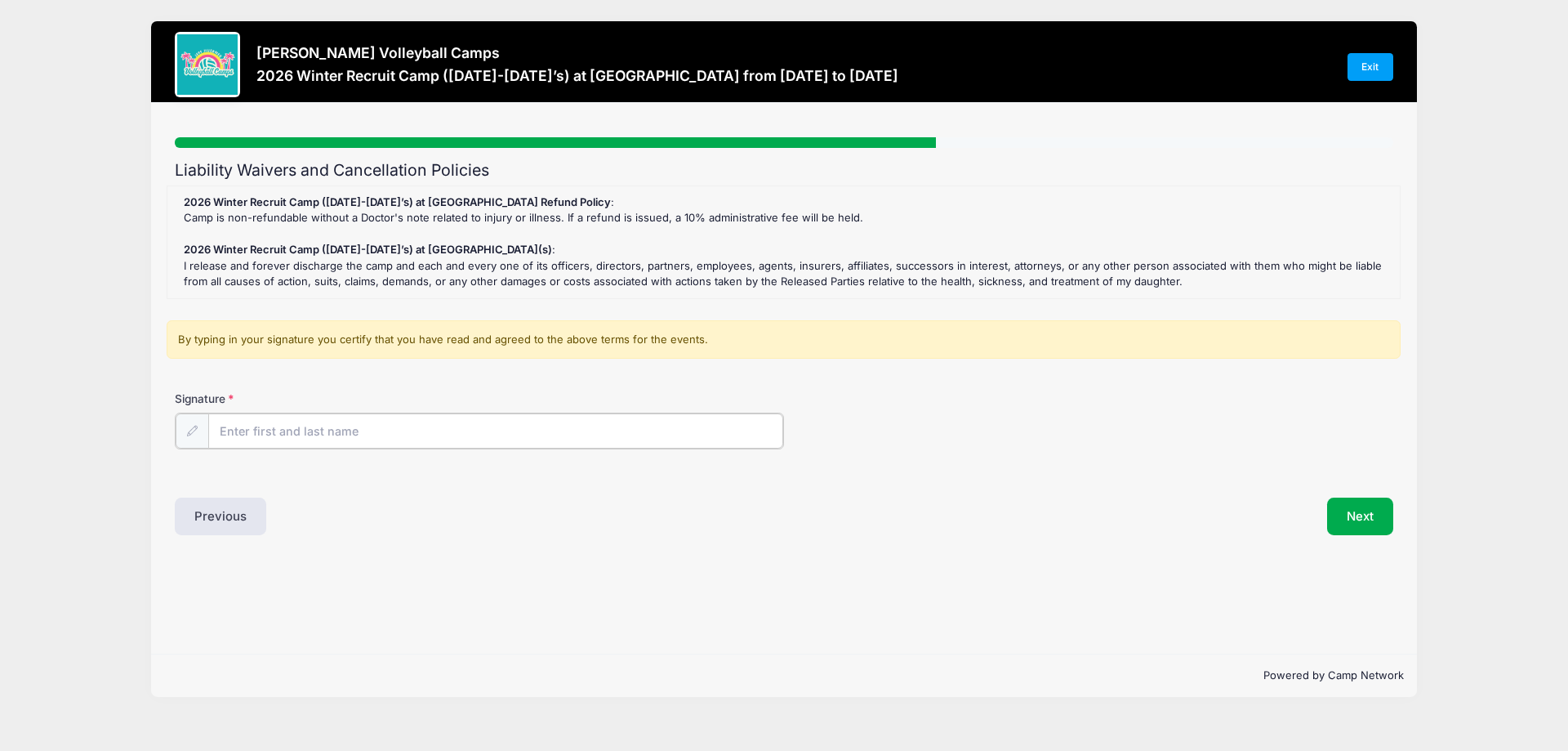
click at [630, 425] on input "Signature" at bounding box center [495, 430] width 575 height 35
type input "[PERSON_NAME]"
click at [1369, 520] on button "Next" at bounding box center [1360, 515] width 66 height 37
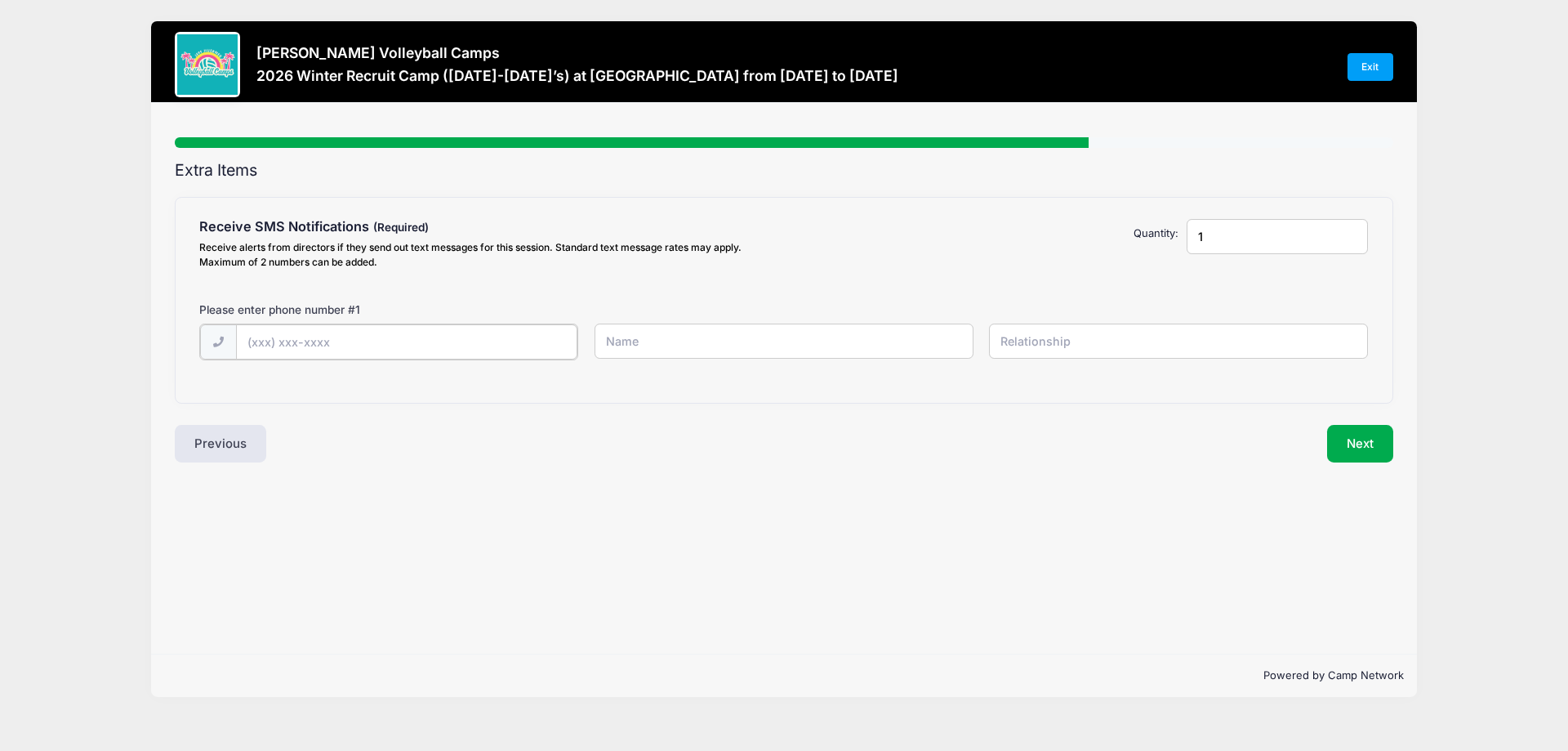
click at [446, 340] on input "text" at bounding box center [407, 342] width 342 height 35
type input "[PHONE_NUMBER]"
click at [654, 350] on input "text" at bounding box center [784, 341] width 379 height 35
type input "[PERSON_NAME]"
click at [1061, 333] on input "text" at bounding box center [1179, 341] width 379 height 35
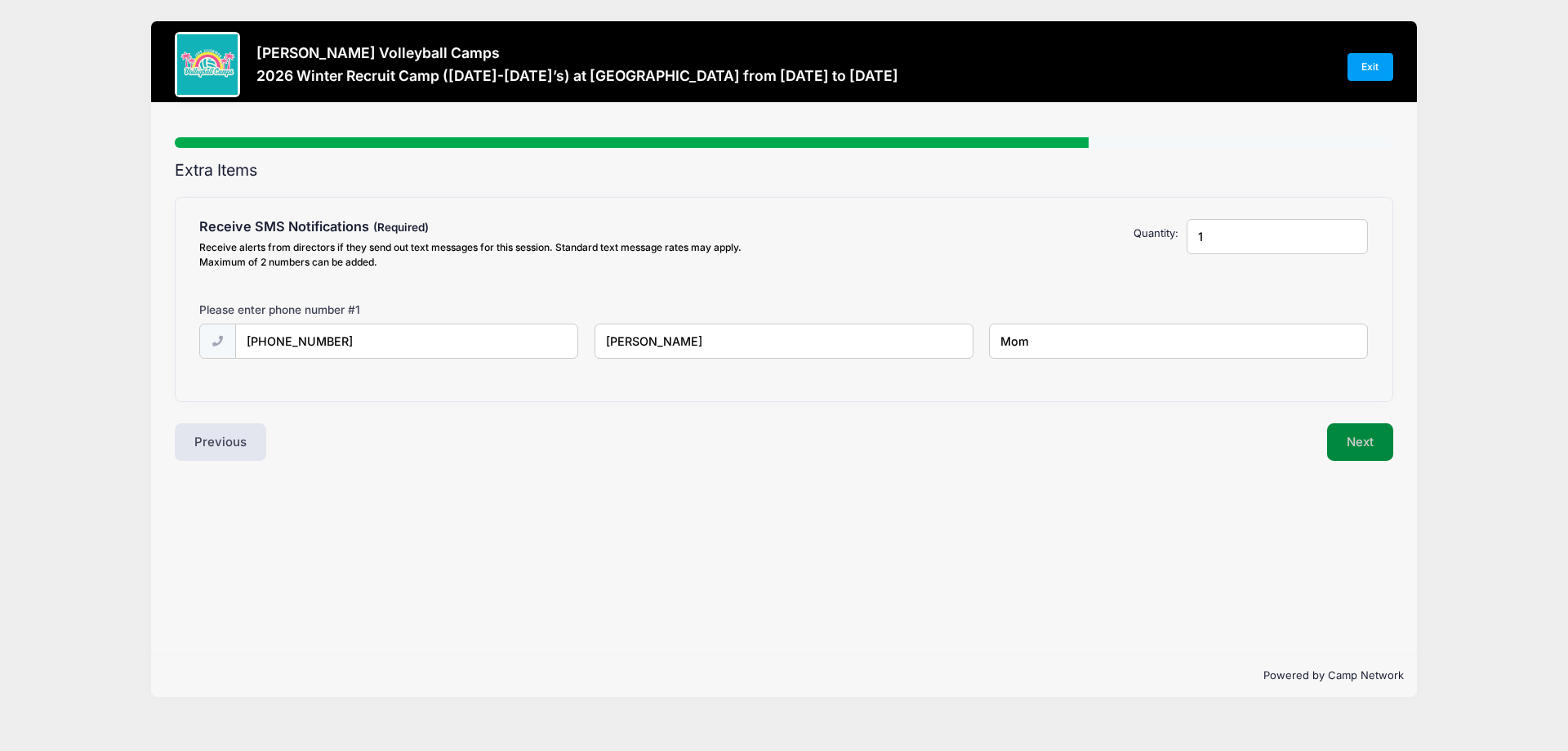
type input "Mom"
click at [1367, 442] on button "Next" at bounding box center [1360, 441] width 66 height 37
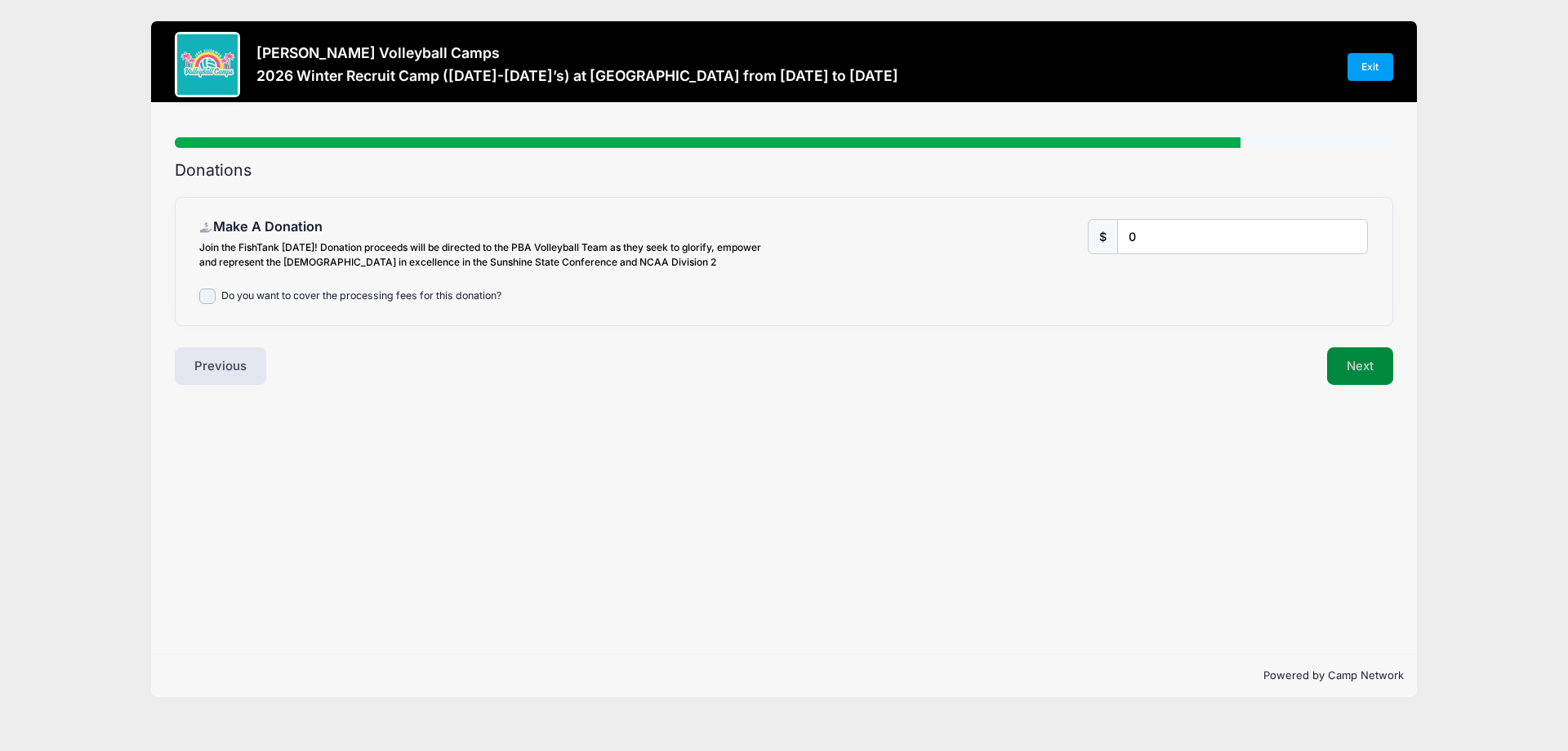
click at [1357, 373] on button "Next" at bounding box center [1360, 365] width 66 height 37
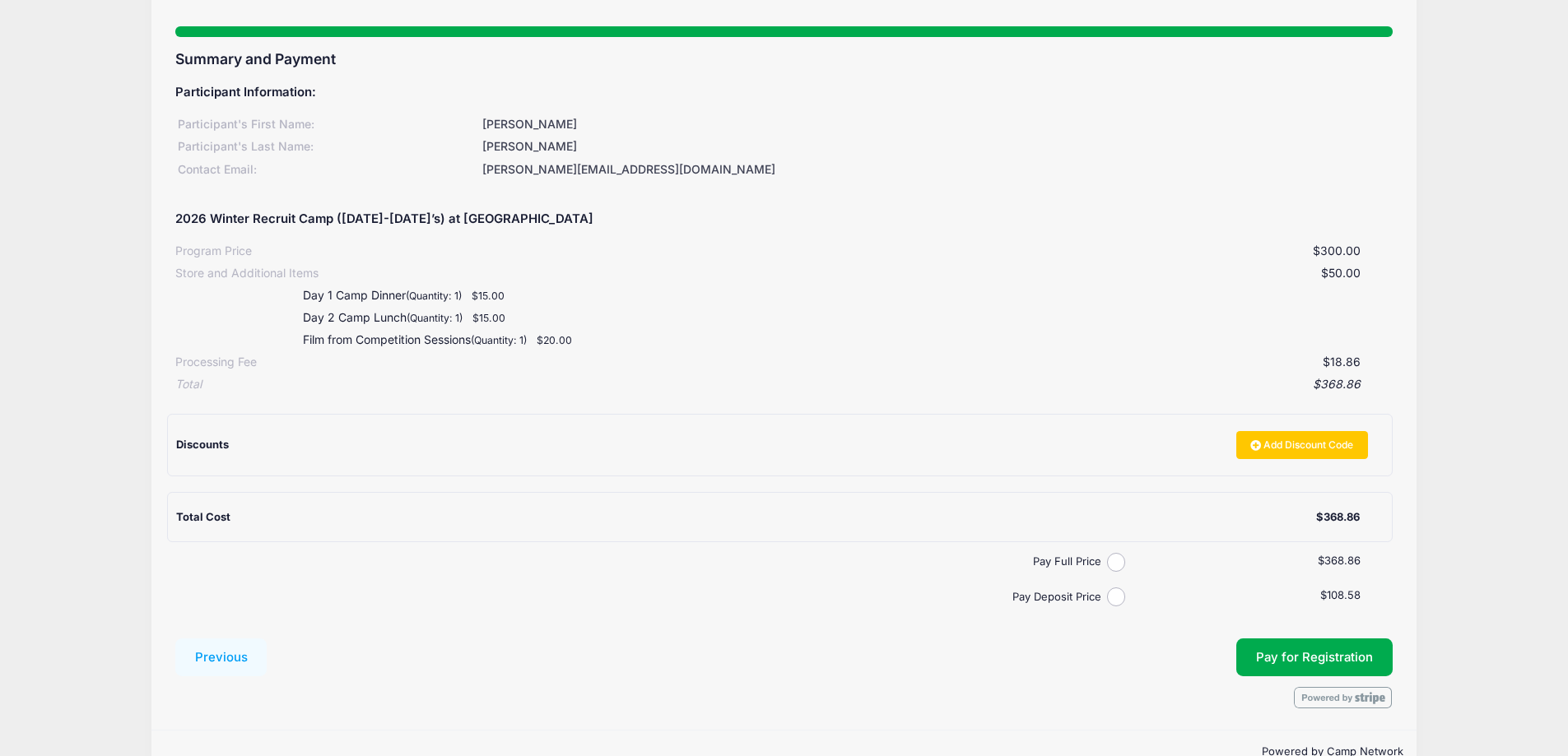
scroll to position [150, 0]
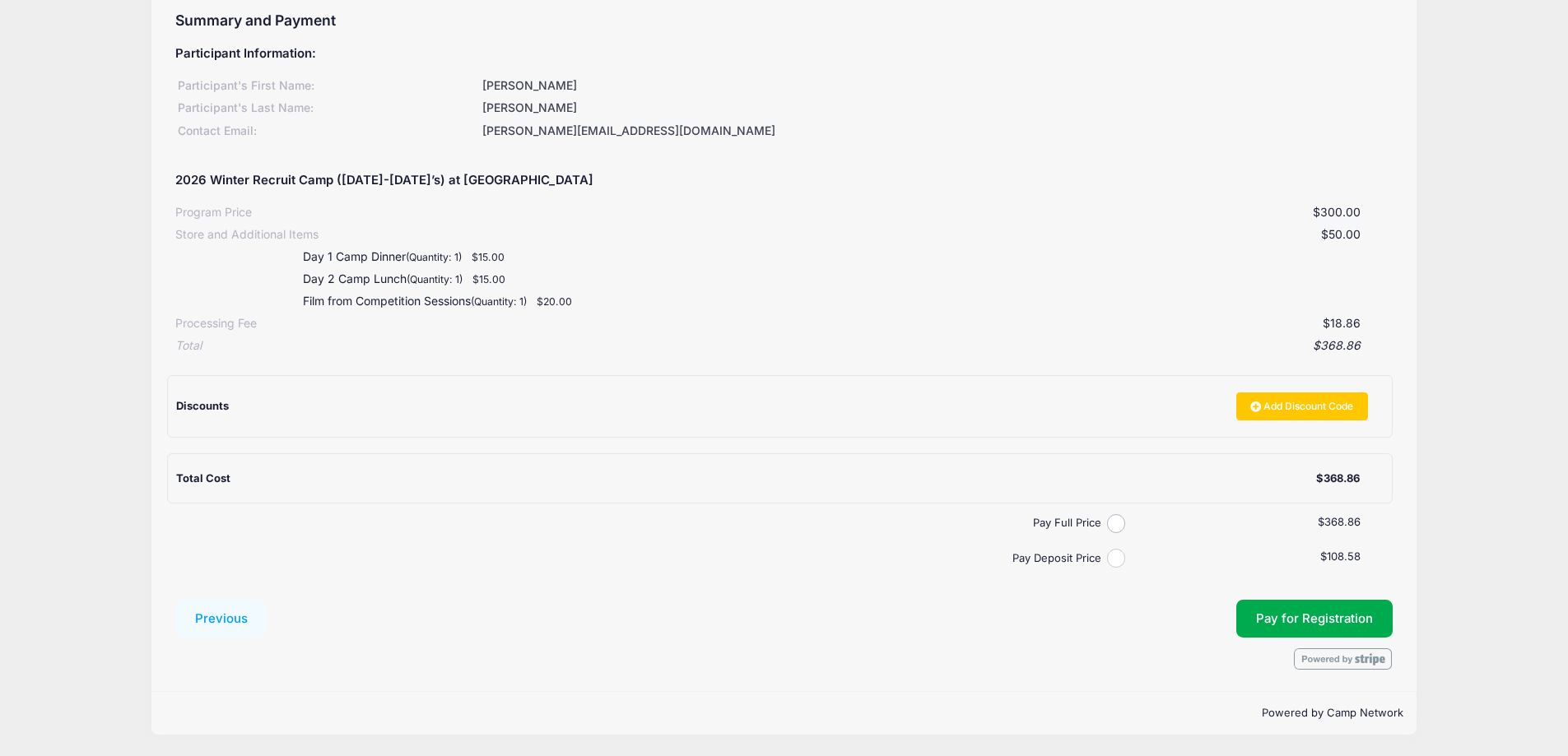
click at [1106, 558] on input "Pay Deposit Price" at bounding box center [1116, 558] width 19 height 19
radio input "true"
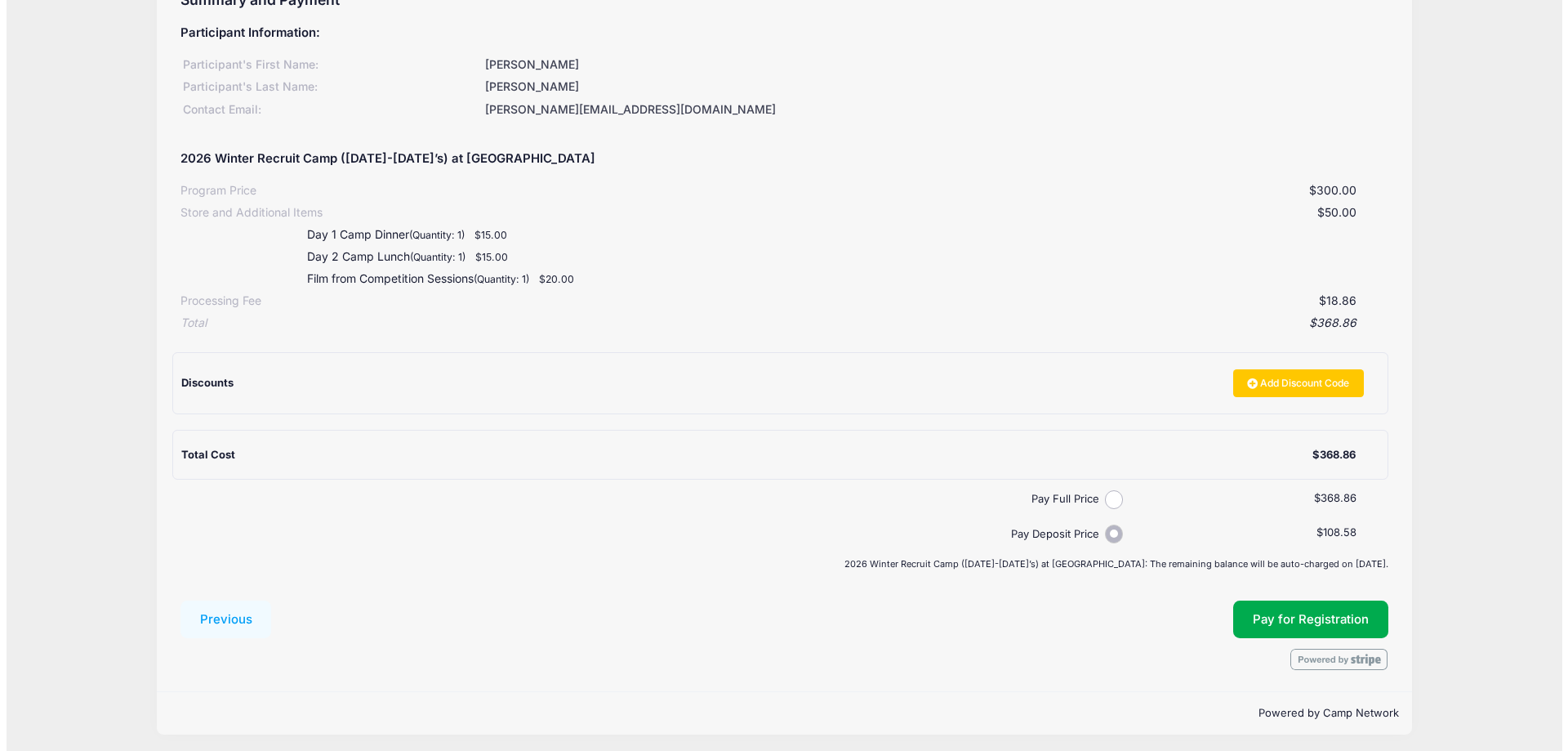
scroll to position [175, 0]
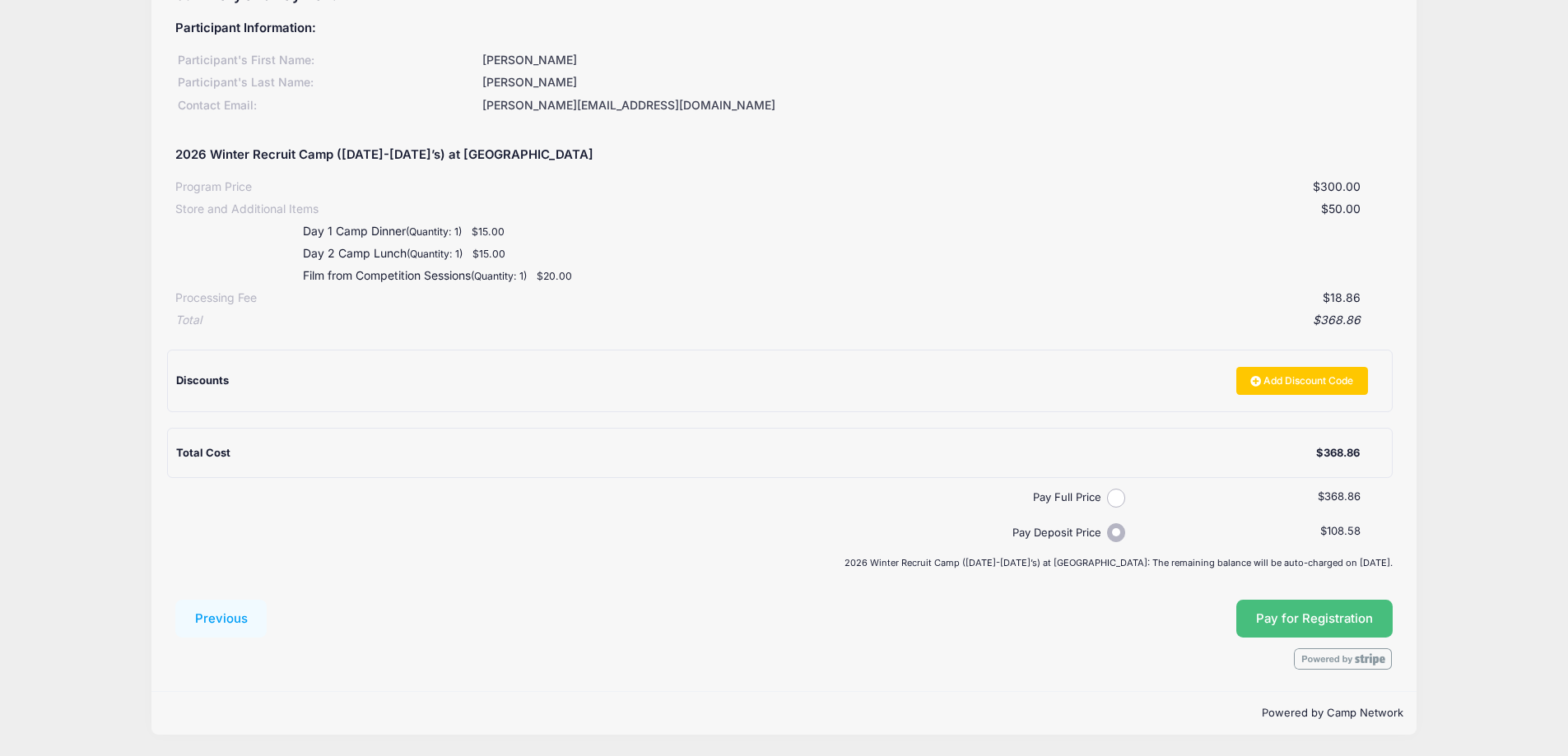
click at [1278, 616] on button "Pay for Registration" at bounding box center [1314, 618] width 156 height 37
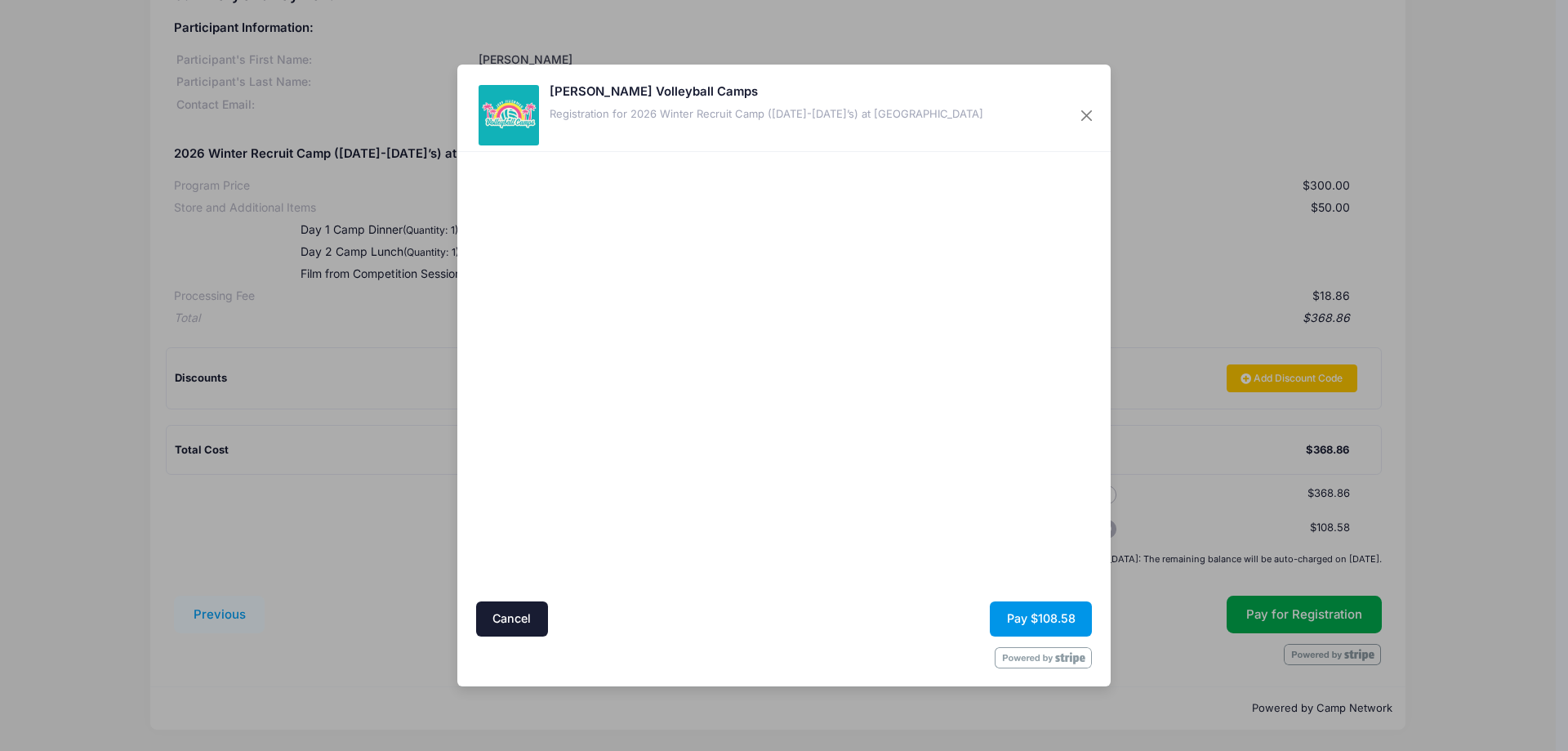
click at [1033, 621] on button "Pay $108.58" at bounding box center [1040, 619] width 102 height 35
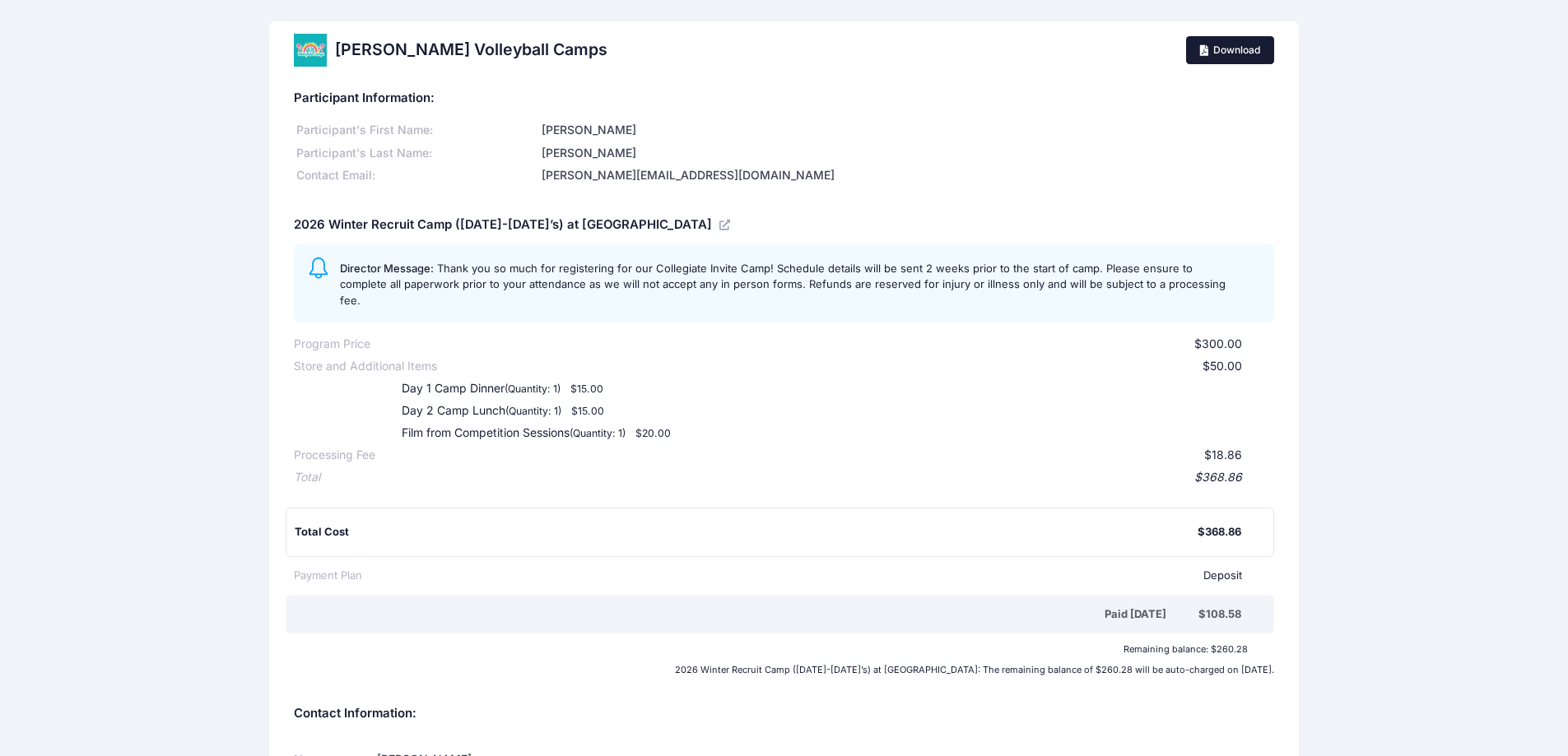
click at [1238, 47] on link "Download" at bounding box center [1230, 50] width 88 height 28
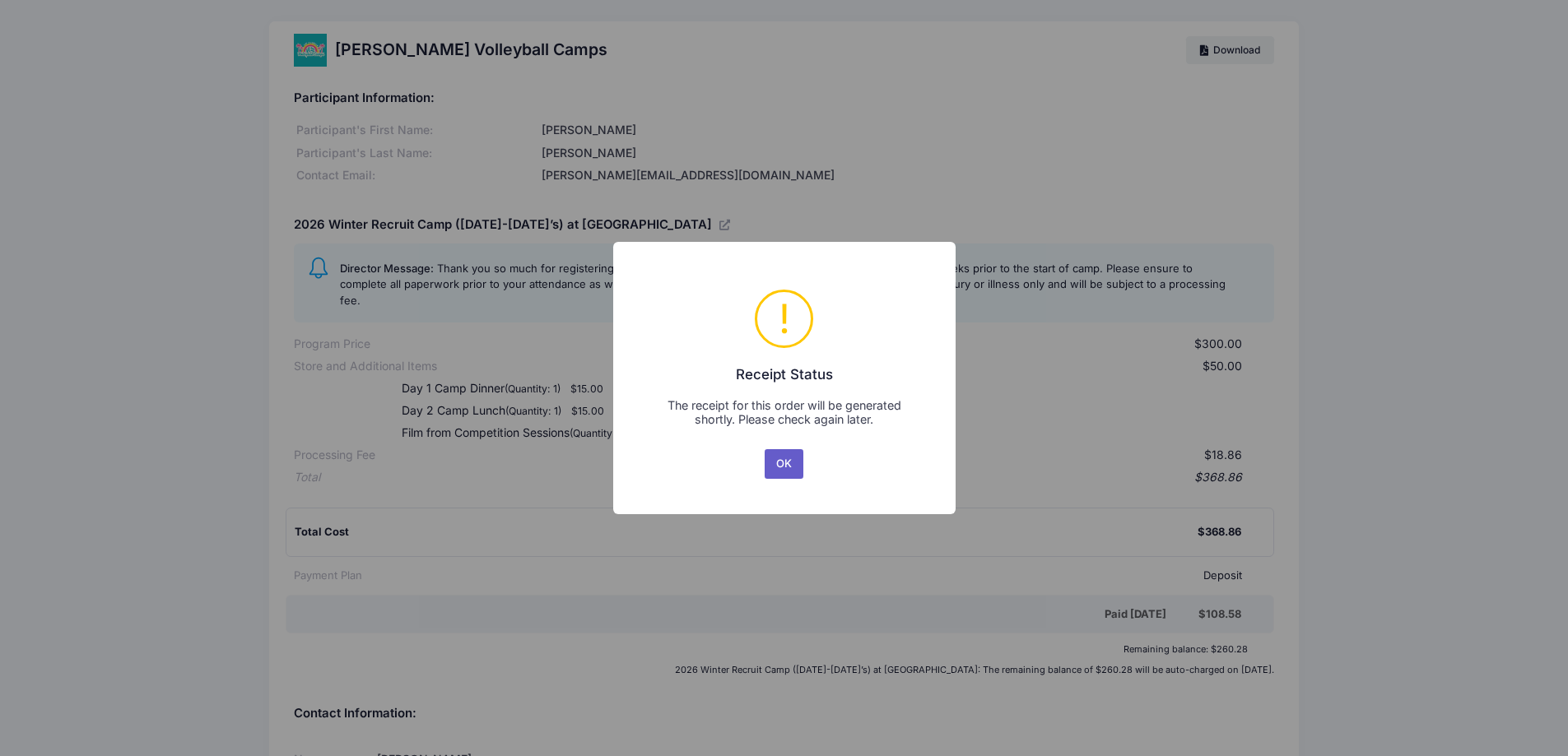
click at [795, 458] on button "OK" at bounding box center [784, 464] width 39 height 29
